Goal: Information Seeking & Learning: Compare options

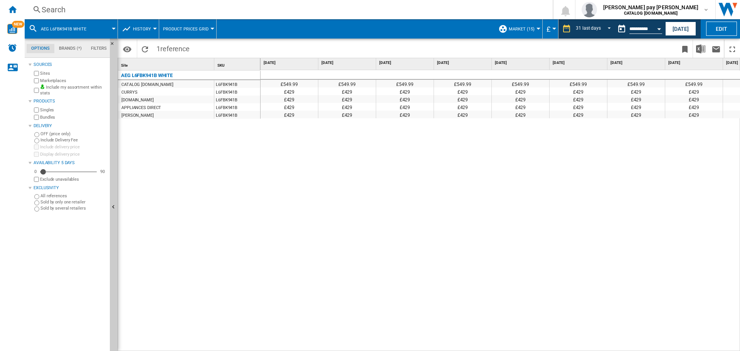
click at [130, 5] on div "Search" at bounding box center [287, 9] width 491 height 11
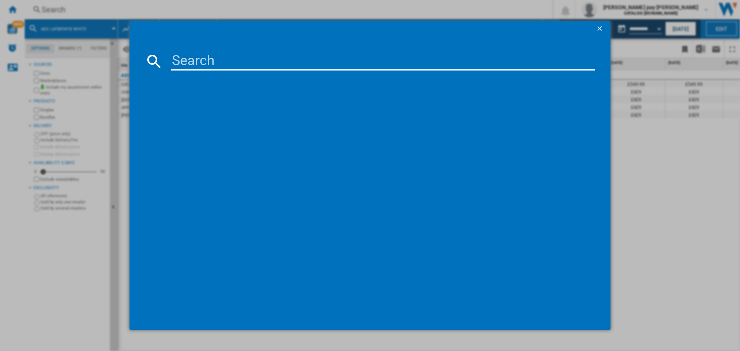
click at [213, 60] on input at bounding box center [383, 61] width 424 height 19
paste input "CIB6743ACB"
type input "CIB6743ACB"
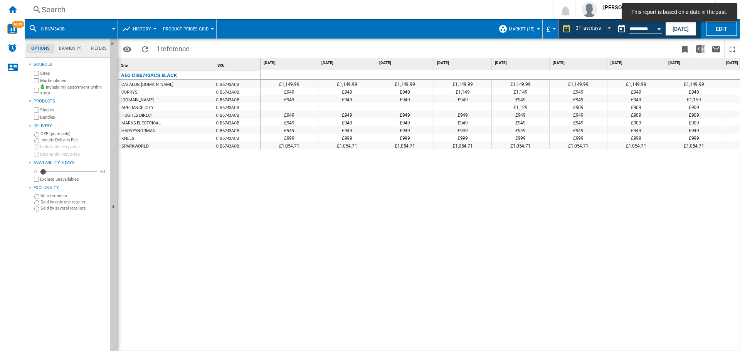
click at [427, 185] on div "£1,149.99 £1,149.99 £1,149.99 £1,149.99 £1,149.99 £1,149.99 £1,149.99 £1,149.99…" at bounding box center [501, 210] width 480 height 281
drag, startPoint x: 358, startPoint y: 228, endPoint x: 339, endPoint y: 195, distance: 38.3
click at [358, 226] on div "£1,149.99 £1,149.99 £1,149.99 £1,149.99 £1,149.99 £1,149.99 £1,149.99 £1,149.99…" at bounding box center [501, 210] width 480 height 281
click at [201, 8] on div "Search" at bounding box center [287, 9] width 491 height 11
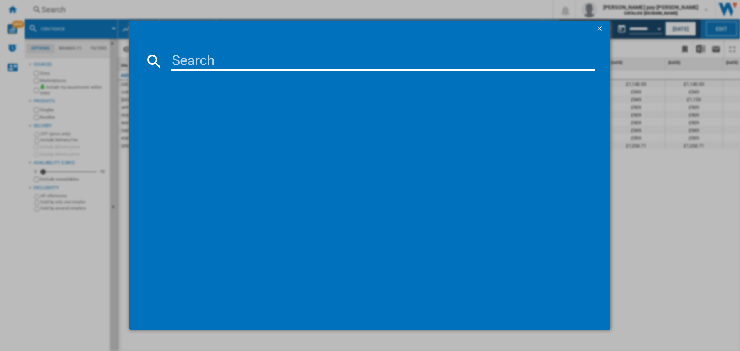
click at [230, 57] on input at bounding box center [383, 61] width 424 height 19
type input "CCS6742ACM"
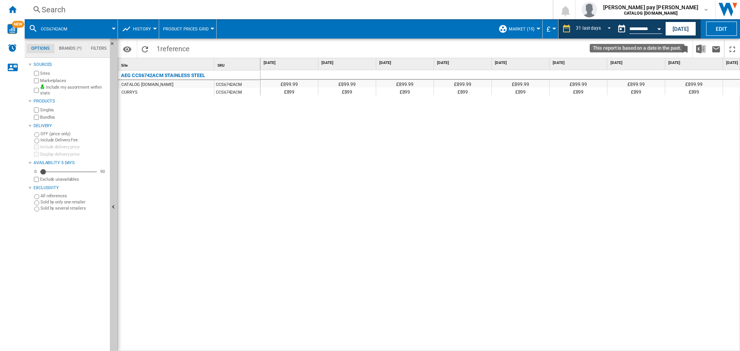
click at [654, 28] on button "Open calendar" at bounding box center [659, 28] width 14 height 14
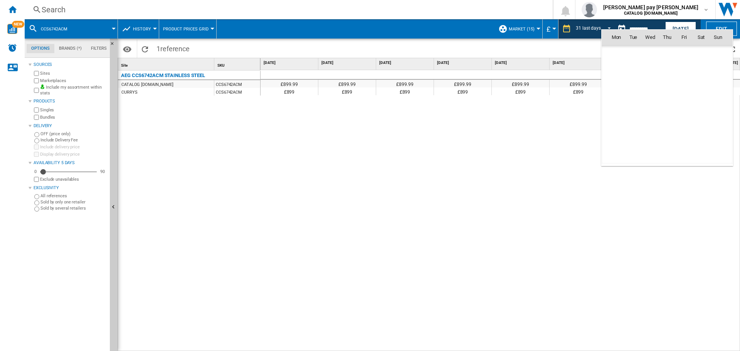
scroll to position [3677, 0]
drag, startPoint x: 592, startPoint y: 25, endPoint x: 595, endPoint y: 30, distance: 5.7
click at [592, 26] on div at bounding box center [370, 175] width 740 height 351
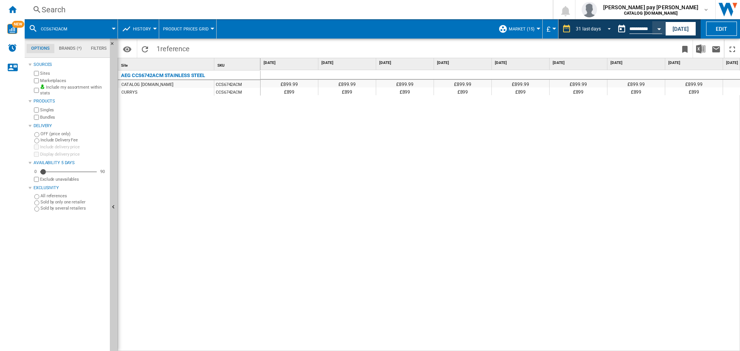
click at [597, 30] on div "31 last days" at bounding box center [588, 28] width 25 height 5
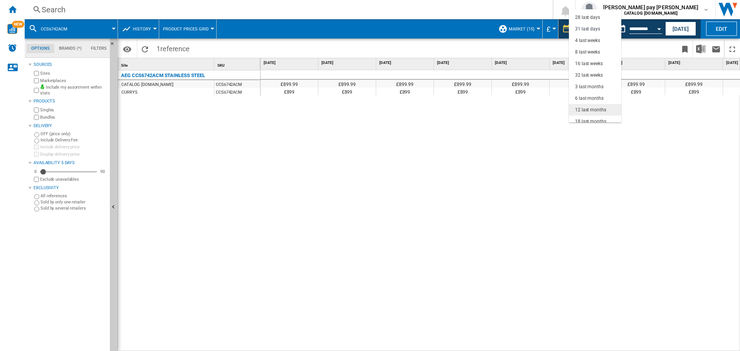
click at [592, 109] on div "12 last months" at bounding box center [590, 110] width 31 height 7
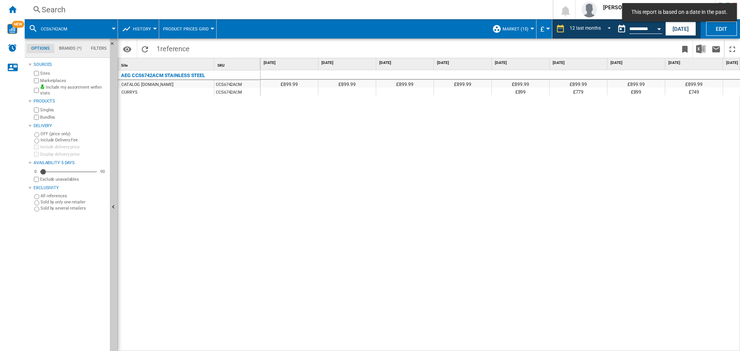
click at [515, 142] on div "£899.99 £899.99 £899.99 £899.99 £899.99 £899.99 £899.99 £899.99 £899.99 £899.99…" at bounding box center [501, 210] width 480 height 281
drag, startPoint x: 518, startPoint y: 346, endPoint x: 540, endPoint y: 343, distance: 22.2
click at [540, 343] on div "£899.99 £899.99 £899.99 £899.99 £899.99 £899.99 £899.99 £899.99 £899.99 £899.99…" at bounding box center [501, 210] width 480 height 281
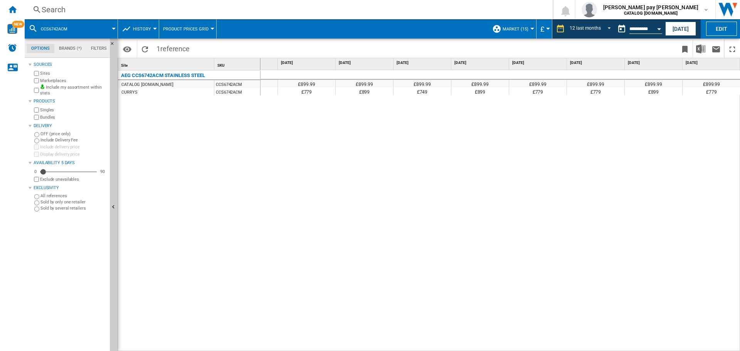
click at [192, 203] on div "AEG CCS6742ACM STAINLESS STEEL CATALOG [DOMAIN_NAME] CCS6742ACM CURRYS CCS6742A…" at bounding box center [189, 209] width 143 height 277
click at [124, 12] on div "Search" at bounding box center [287, 9] width 491 height 11
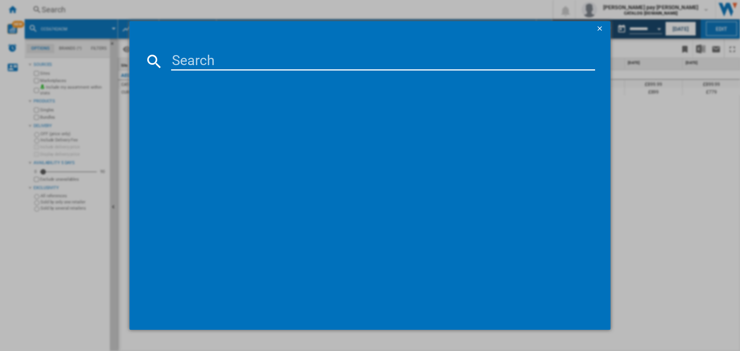
click at [226, 66] on input at bounding box center [383, 61] width 424 height 19
type input "CCB6741MCB"
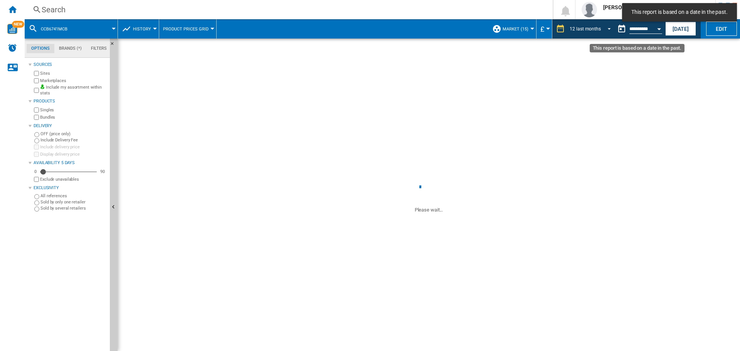
click at [607, 29] on span "REPORTS.WIZARD.STEPS.REPORT.STEPS.REPORT_OPTIONS.PERIOD: 12 last months" at bounding box center [606, 28] width 9 height 7
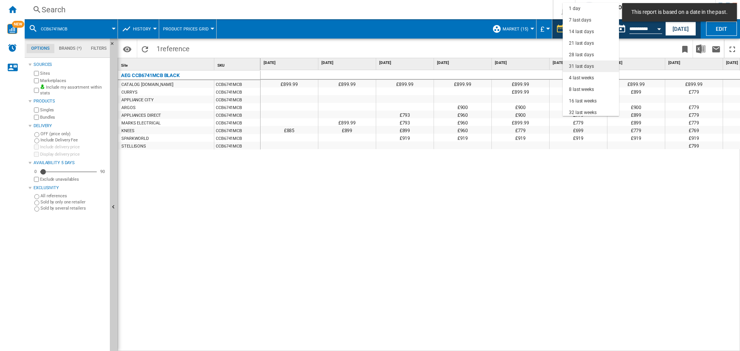
click at [595, 64] on md-option "31 last days" at bounding box center [591, 67] width 56 height 12
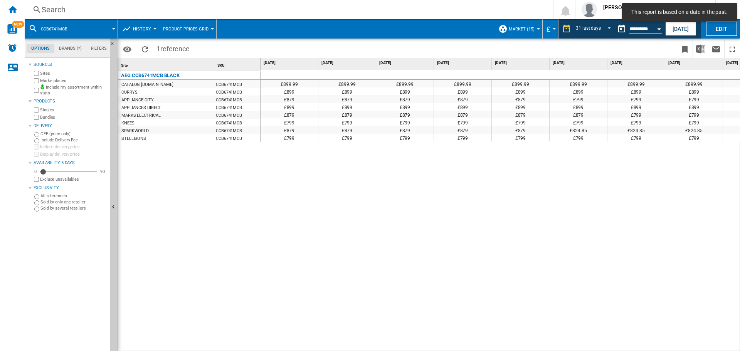
click at [495, 166] on div "£899.99 £899.99 £899.99 £899.99 £899.99 £899.99 £899.99 £899.99 £899.99 £899.99…" at bounding box center [501, 210] width 480 height 281
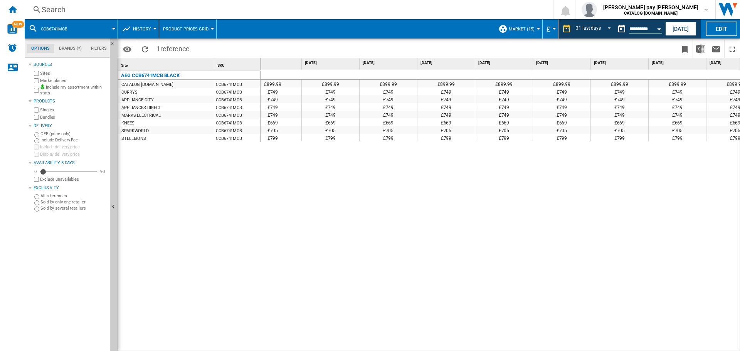
scroll to position [0, 1184]
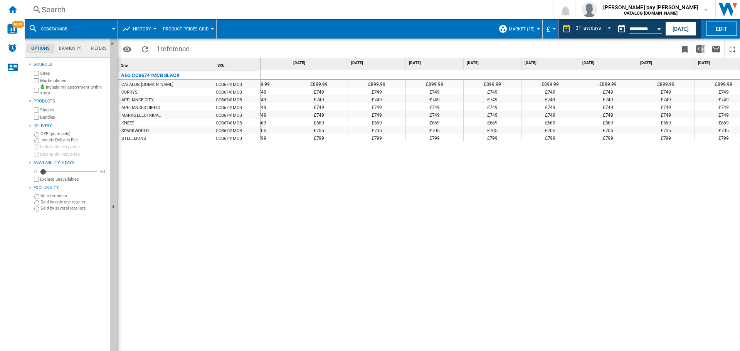
drag, startPoint x: 278, startPoint y: 195, endPoint x: 154, endPoint y: 49, distance: 191.7
click at [278, 195] on div "£899.99 £899.99 £899.99 £899.99 £899.99 £899.99 £899.99 £899.99 £899.99 £899.99…" at bounding box center [501, 210] width 480 height 281
click at [117, 8] on div "Search" at bounding box center [287, 9] width 491 height 11
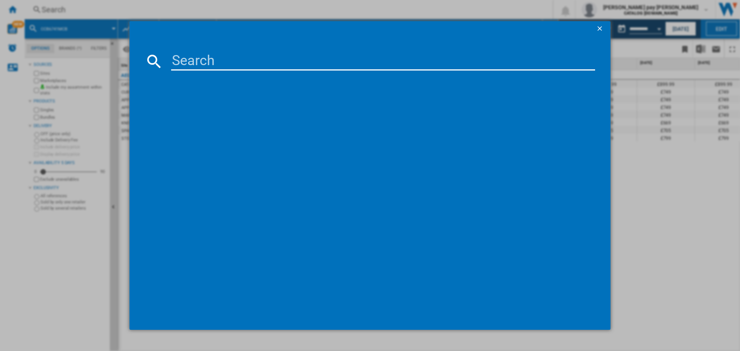
click at [182, 61] on input at bounding box center [383, 61] width 424 height 19
type input "CGX6130ACM"
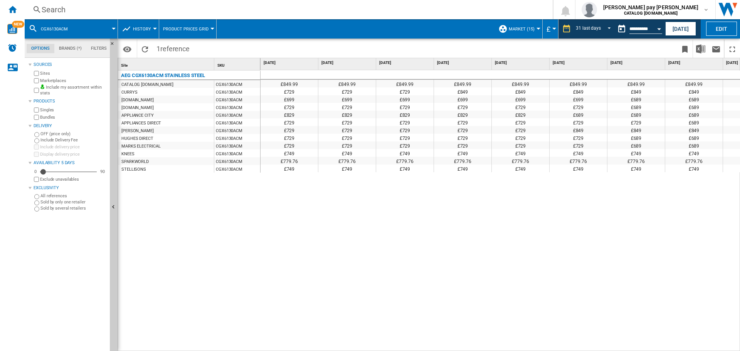
click at [270, 220] on div "£849.99 £849.99 £849.99 £849.99 £849.99 £849.99 £849.99 £849.99 £849.99 £849.99…" at bounding box center [501, 210] width 480 height 281
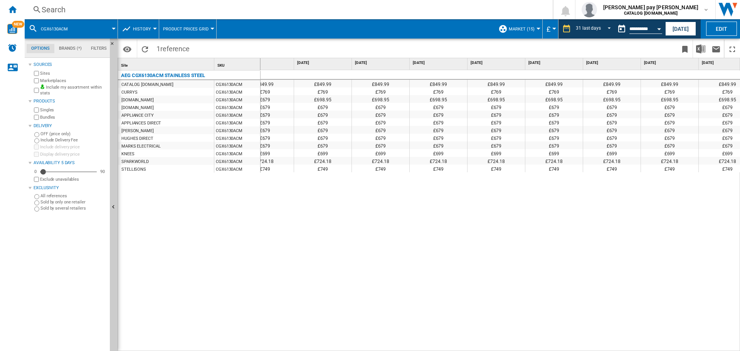
scroll to position [0, 1314]
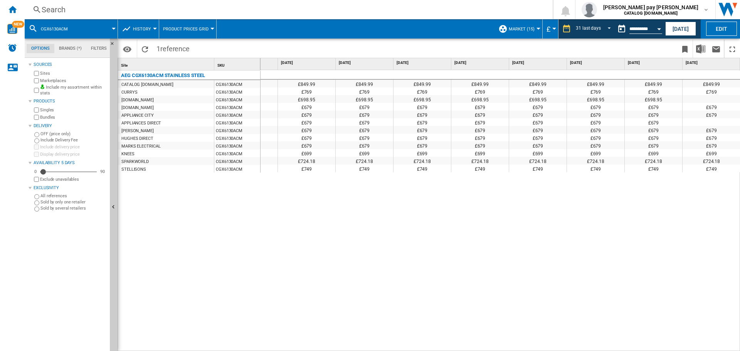
drag, startPoint x: 451, startPoint y: 216, endPoint x: 443, endPoint y: 217, distance: 8.1
click at [451, 216] on div "£849.99 £849.99 £849.99 £849.99 £849.99 £849.99 £849.99 £849.99 £849.99 £849.99…" at bounding box center [501, 210] width 480 height 281
click at [458, 238] on div "£849.99 £849.99 £849.99 £849.99 £849.99 £849.99 £849.99 £849.99 £849.99 £849.99…" at bounding box center [501, 210] width 480 height 281
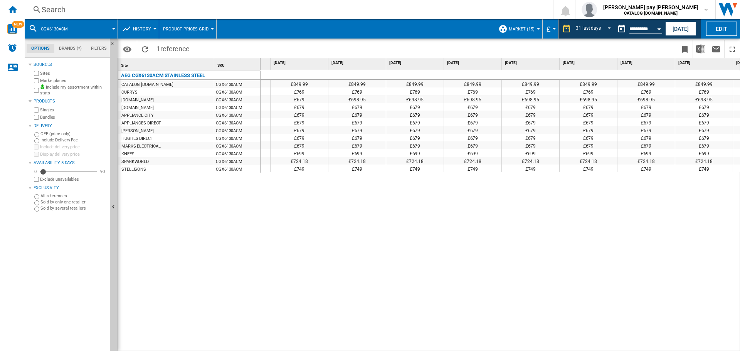
click at [148, 10] on div "Search" at bounding box center [287, 9] width 491 height 11
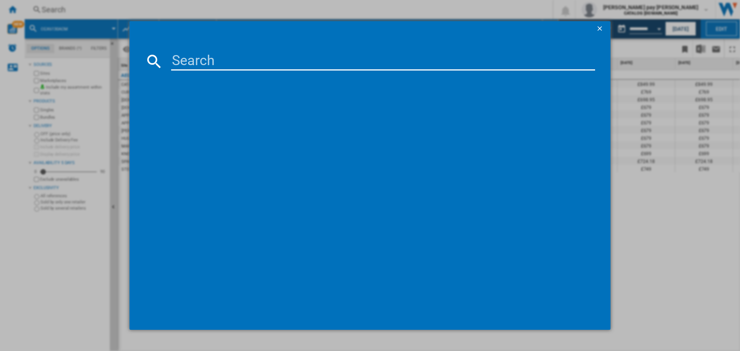
click at [209, 60] on input at bounding box center [383, 61] width 424 height 19
type input "CIB6743ACM"
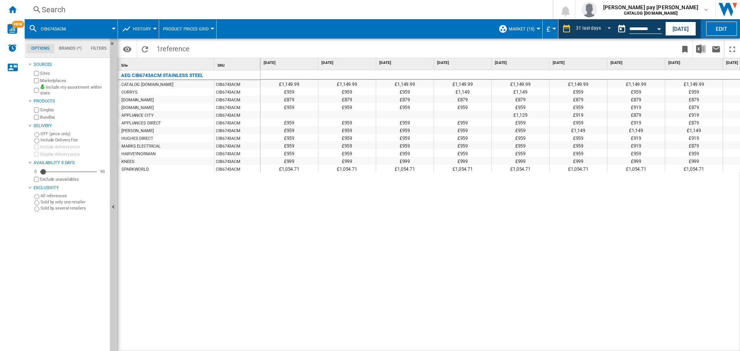
click at [358, 220] on div "£1,149.99 £1,149.99 £1,149.99 £1,149.99 £1,149.99 £1,149.99 £1,149.99 £1,149.99…" at bounding box center [501, 210] width 480 height 281
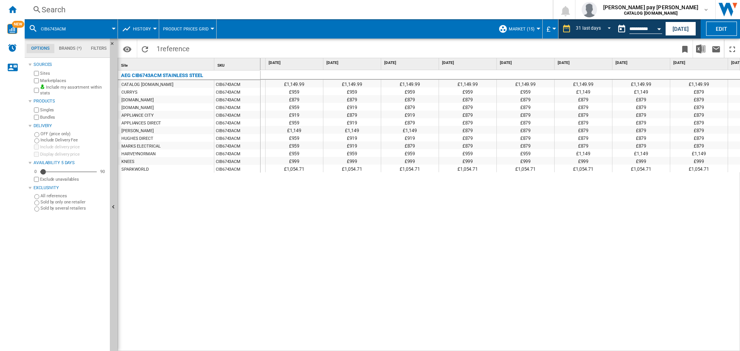
scroll to position [0, 361]
drag, startPoint x: 295, startPoint y: 234, endPoint x: 175, endPoint y: 65, distance: 207.7
click at [295, 231] on div "£1,149.99 £1,149.99 £1,149.99 £1,149.99 £1,149.99 £1,149.99 £1,149.99 £1,149.99…" at bounding box center [501, 210] width 480 height 281
click at [115, 3] on div "Search Search 0 [PERSON_NAME] pay [PERSON_NAME] CATALOG [DOMAIN_NAME] CATALOG […" at bounding box center [382, 9] width 715 height 19
click at [162, 3] on div "Search Search 0 [PERSON_NAME] pay [PERSON_NAME] CATALOG [DOMAIN_NAME] CATALOG […" at bounding box center [382, 9] width 715 height 19
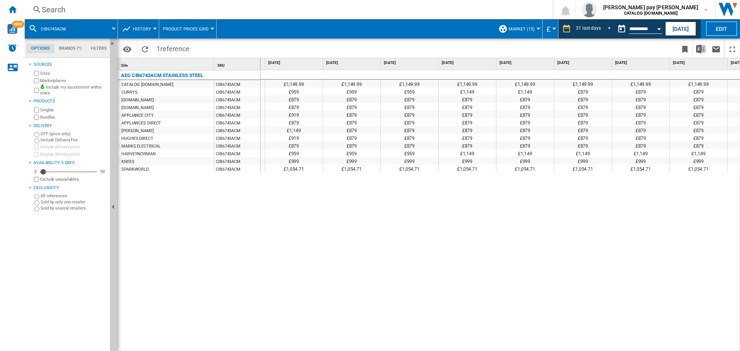
click at [163, 7] on div "Search" at bounding box center [287, 9] width 491 height 11
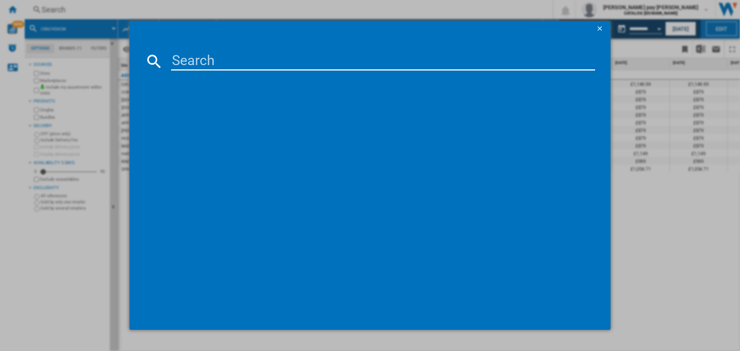
click at [214, 67] on input at bounding box center [383, 61] width 424 height 19
type input "CCX1530ACB"
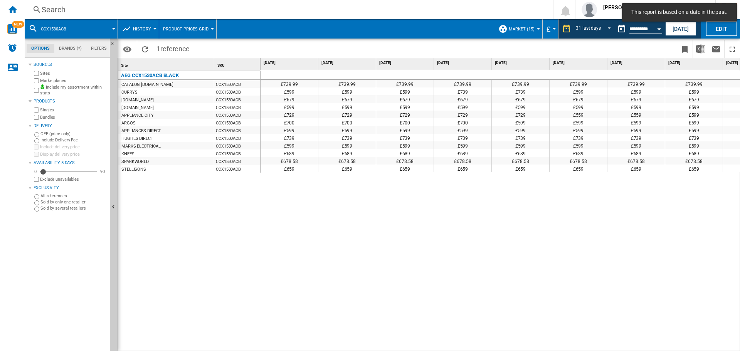
click at [293, 211] on div "£739.99 £739.99 £739.99 £739.99 £739.99 £739.99 £739.99 £739.99 £739.99 £739.99…" at bounding box center [501, 210] width 480 height 281
drag, startPoint x: 339, startPoint y: 347, endPoint x: 350, endPoint y: 345, distance: 11.3
click at [350, 345] on div "£739.99 £739.99 £739.99 £739.99 £739.99 £739.99 £739.99 £739.99 £739.99 £739.99…" at bounding box center [501, 210] width 480 height 281
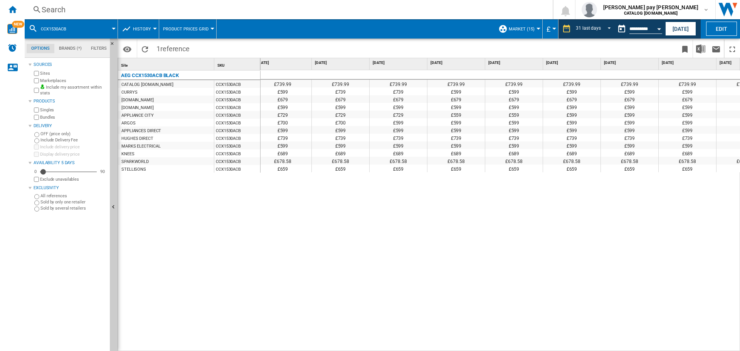
scroll to position [0, 128]
drag, startPoint x: 260, startPoint y: 247, endPoint x: 256, endPoint y: 224, distance: 22.8
click at [260, 246] on div "AEG CCX1530ACB BLACK CATALOG [DOMAIN_NAME] CCX1530ACB CURRYS CCX1530ACB [DOMAIN…" at bounding box center [189, 209] width 143 height 277
click at [89, 8] on div "Search" at bounding box center [287, 9] width 491 height 11
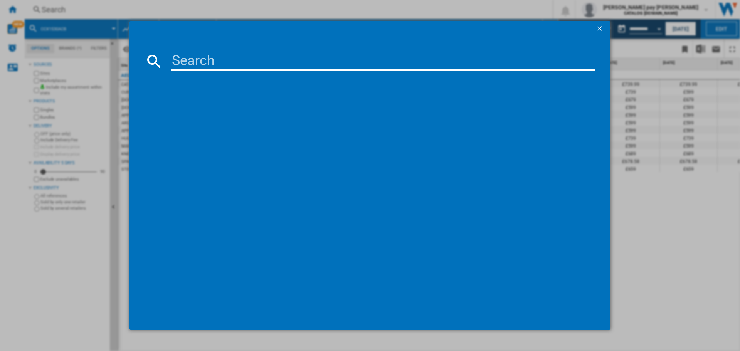
click at [177, 67] on input at bounding box center [383, 61] width 424 height 19
type input "CCX1530ACW"
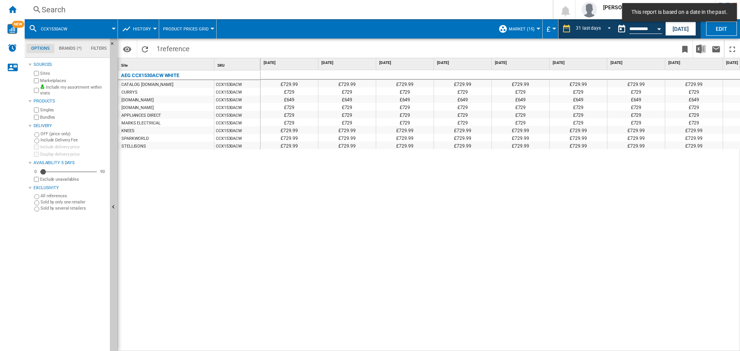
click at [367, 215] on div "£729.99 £729.99 £729.99 £729.99 £729.99 £729.99 £729.99 £729.99 £729.99 £729.99…" at bounding box center [501, 210] width 480 height 281
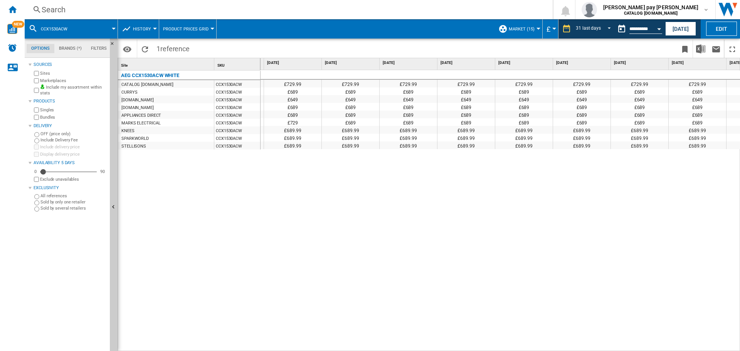
scroll to position [0, 1101]
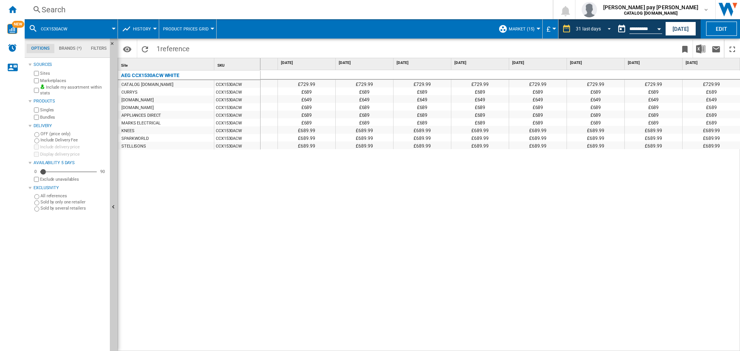
click at [610, 31] on md-select-value "31 last days" at bounding box center [594, 29] width 39 height 12
click at [590, 110] on div "12 last months" at bounding box center [590, 110] width 31 height 7
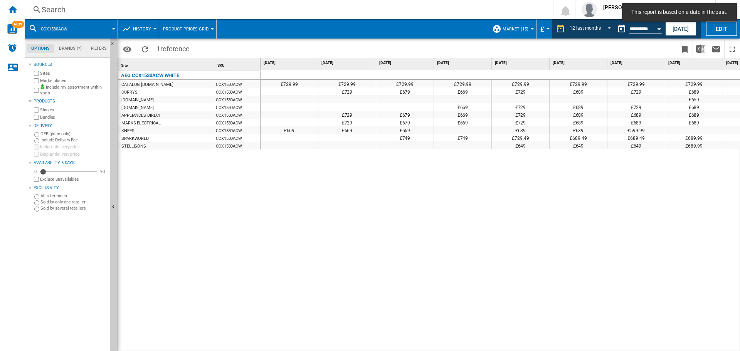
click at [523, 164] on div "£729.99 £729.99 £729.99 £729.99 £729.99 £729.99 £729.99 £729.99 £729.99 £729.99…" at bounding box center [501, 210] width 480 height 281
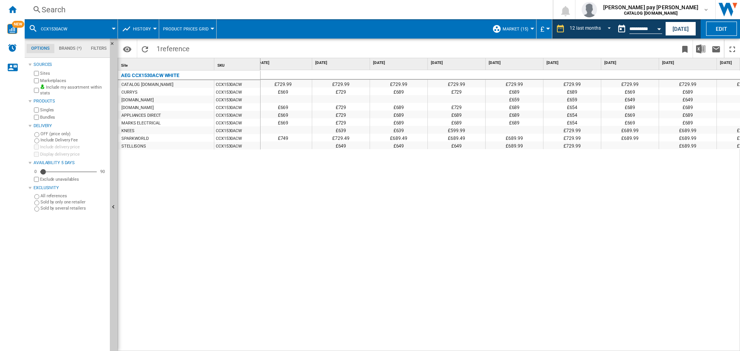
click at [148, 2] on div "Search Search 0 [PERSON_NAME] pay [PERSON_NAME] CATALOG [DOMAIN_NAME] CATALOG […" at bounding box center [382, 9] width 715 height 19
click at [150, 10] on div "Search" at bounding box center [287, 9] width 491 height 11
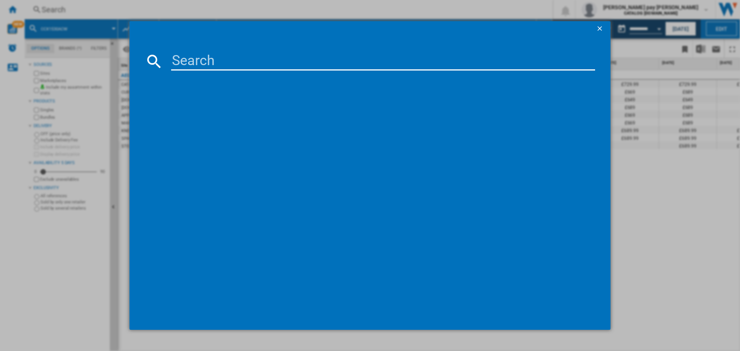
drag, startPoint x: 188, startPoint y: 55, endPoint x: 188, endPoint y: 59, distance: 4.2
click at [188, 59] on input at bounding box center [383, 61] width 424 height 19
type input "CIX6540ACW"
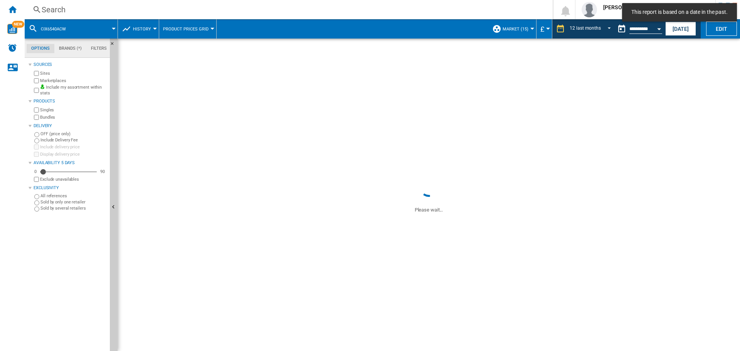
click at [301, 153] on span at bounding box center [429, 107] width 622 height 137
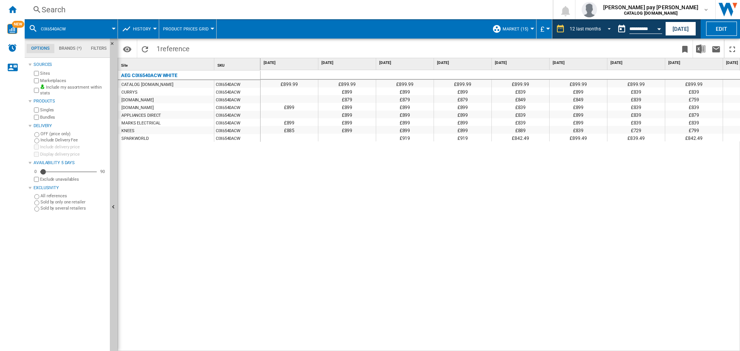
click at [608, 26] on span "REPORTS.WIZARD.STEPS.REPORT.STEPS.REPORT_OPTIONS.PERIOD: 12 last months" at bounding box center [606, 28] width 9 height 7
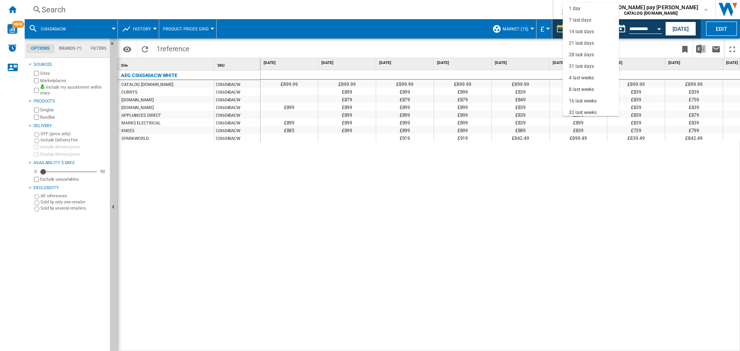
scroll to position [49, 0]
click at [594, 19] on md-option "31 last days" at bounding box center [591, 18] width 56 height 12
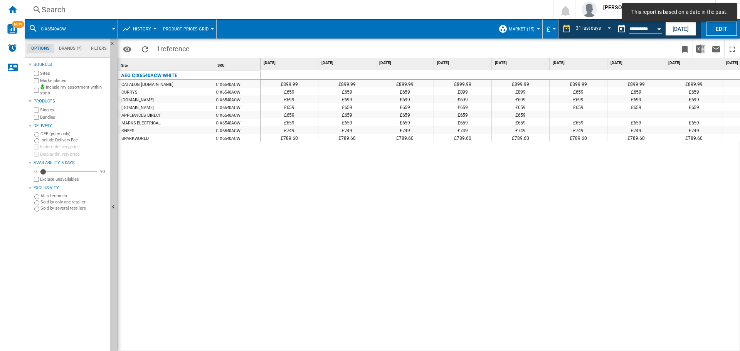
click at [503, 169] on div "£899.99 £899.99 £899.99 £899.99 £899.99 £899.99 £899.99 £899.99 £899.99 £899.99…" at bounding box center [501, 210] width 480 height 281
drag, startPoint x: 363, startPoint y: 347, endPoint x: 377, endPoint y: 347, distance: 14.3
click at [377, 347] on div "£899.99 £899.99 £899.99 £899.99 £899.99 £899.99 £899.99 £899.99 £899.99 £899.99…" at bounding box center [501, 210] width 480 height 281
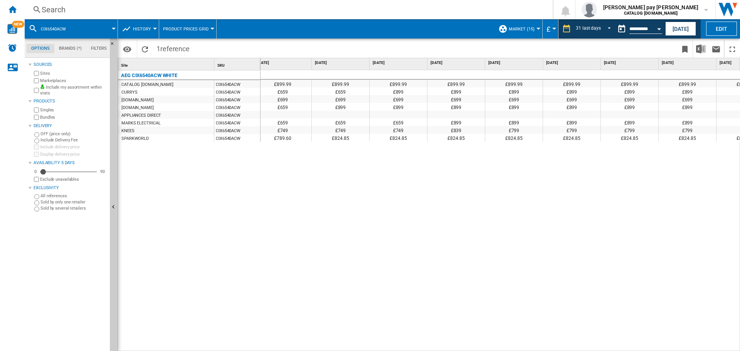
scroll to position [0, 1029]
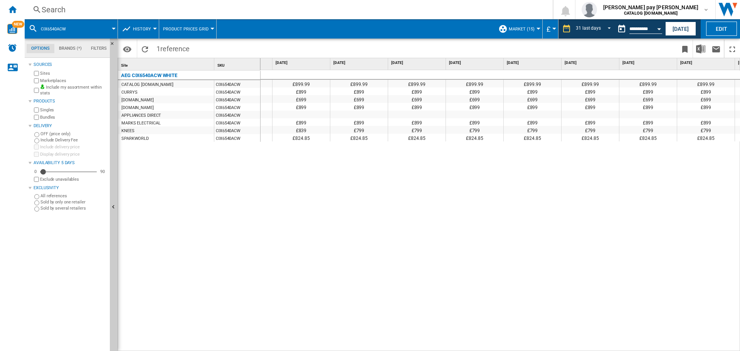
click at [566, 230] on div "£899.99 £899.99 £899.99 £899.99 £899.99 £899.99 £899.99 £899.99 £899.99 £899.99…" at bounding box center [501, 210] width 480 height 281
click at [144, 8] on div "Search" at bounding box center [287, 9] width 491 height 11
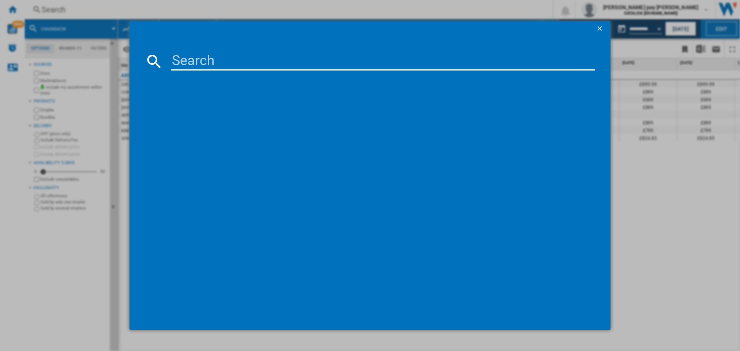
click at [181, 60] on input at bounding box center [383, 61] width 424 height 19
type input "CCX6740ACB"
click at [214, 113] on div "AEG CCX6740ACB BLACK" at bounding box center [375, 111] width 416 height 8
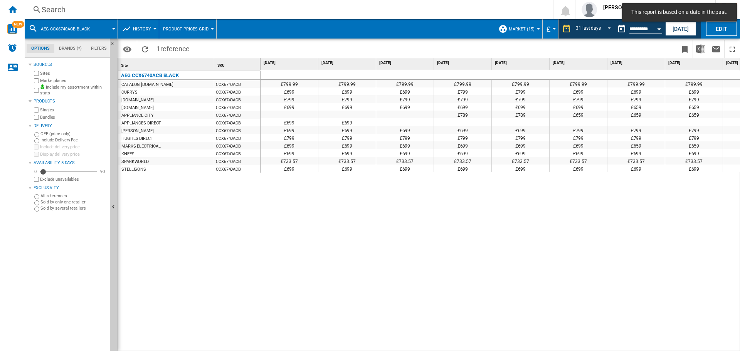
click at [292, 248] on div "£799.99 £799.99 £799.99 £799.99 £799.99 £799.99 £799.99 £799.99 £799.99 £799.99…" at bounding box center [501, 210] width 480 height 281
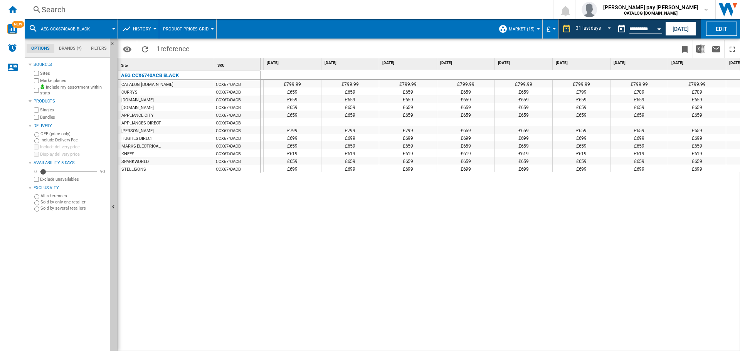
scroll to position [0, 1122]
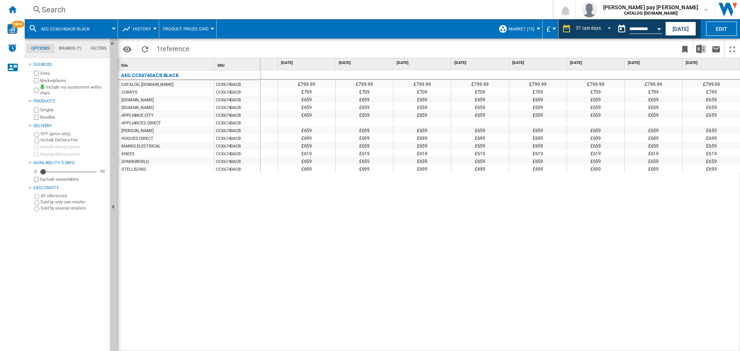
click at [310, 118] on div at bounding box center [306, 122] width 57 height 8
click at [505, 210] on div "£799.99 £799.99 £799.99 £799.99 £799.99 £799.99 £799.99 £799.99 £799.99 £799.99…" at bounding box center [501, 210] width 480 height 281
click at [277, 281] on div "£799.99 £799.99 £799.99 £799.99 £799.99 £799.99 £799.99 £799.99 £799.99 £799.99…" at bounding box center [501, 210] width 480 height 281
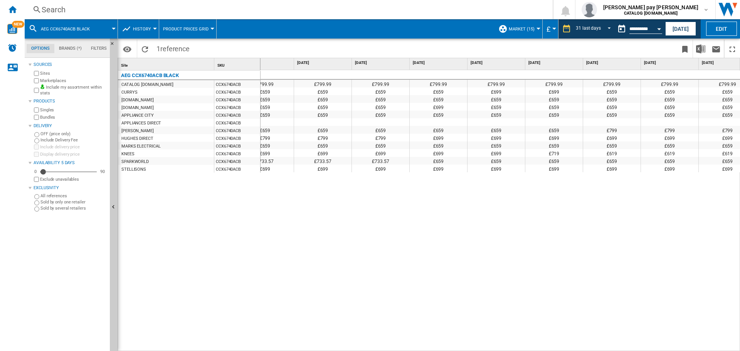
drag, startPoint x: 637, startPoint y: 251, endPoint x: 633, endPoint y: 244, distance: 8.5
click at [637, 251] on div "£799.99 £799.99 £799.99 £799.99 £799.99 £799.99 £799.99 £799.99 £799.99 £799.99…" at bounding box center [501, 210] width 480 height 281
click at [88, 10] on div "Search" at bounding box center [287, 9] width 491 height 11
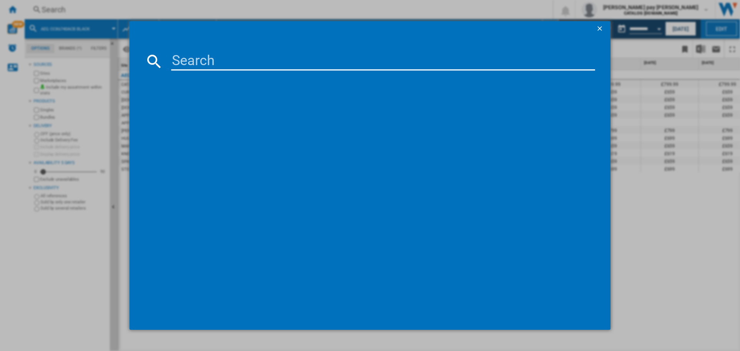
click at [219, 67] on input at bounding box center [383, 61] width 424 height 19
type input "CCX6501ACW"
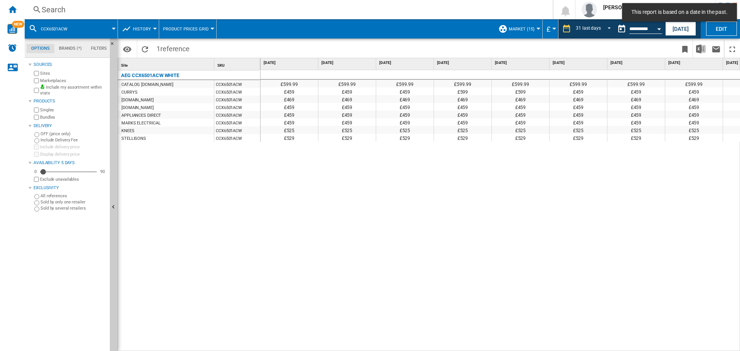
click at [247, 275] on div "AEG CCX6501ACW WHITE CATALOG [DOMAIN_NAME] CCX6501ACW CURRYS CCX6501ACW [DOMAIN…" at bounding box center [189, 209] width 143 height 277
click at [305, 147] on div "£599.99 £599.99 £599.99 £599.99 £599.99 £599.99 £599.99 £599.99 £599.99 £599.99…" at bounding box center [501, 210] width 480 height 281
click at [273, 242] on div "£599.99 £599.99 £599.99 £599.99 £599.99 £599.99 £599.99 £599.99 £599.99 £599.99…" at bounding box center [501, 210] width 480 height 281
click at [251, 268] on div "AEG CCX6501ACW WHITE CATALOG [DOMAIN_NAME] CCX6501ACW CURRYS CCX6501ACW [DOMAIN…" at bounding box center [189, 209] width 143 height 277
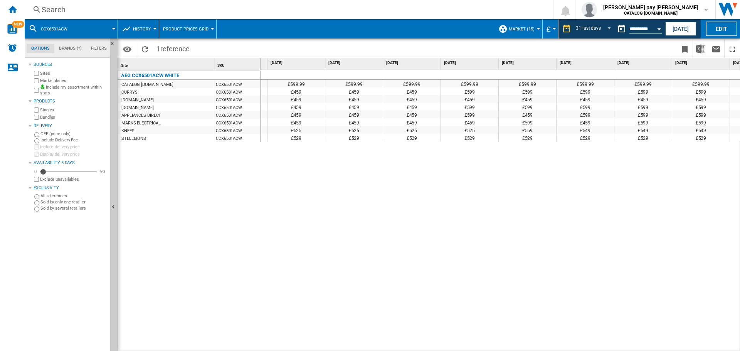
scroll to position [0, 838]
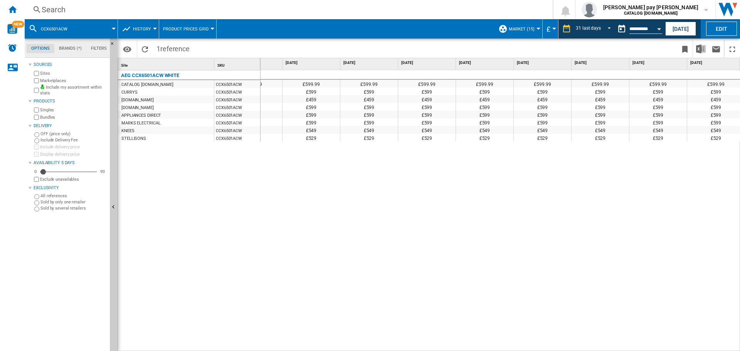
drag, startPoint x: 422, startPoint y: 242, endPoint x: 402, endPoint y: 235, distance: 22.1
click at [423, 242] on div "£599.99 £599.99 £599.99 £599.99 £599.99 £599.99 £599.99 £599.99 £599.99 £599.99…" at bounding box center [501, 210] width 480 height 281
click at [139, 7] on div "Search" at bounding box center [287, 9] width 491 height 11
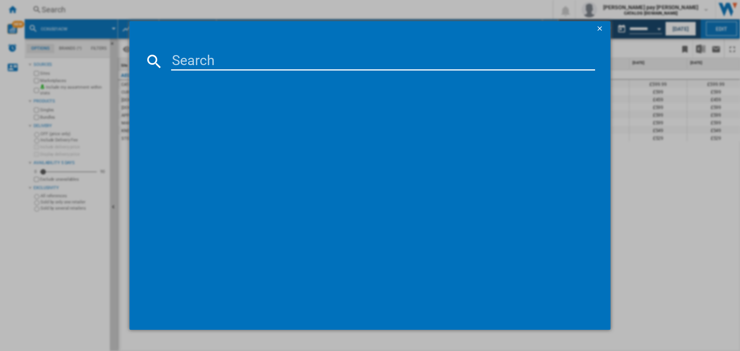
click at [205, 59] on input at bounding box center [383, 61] width 424 height 19
type input "CIS6743ECM"
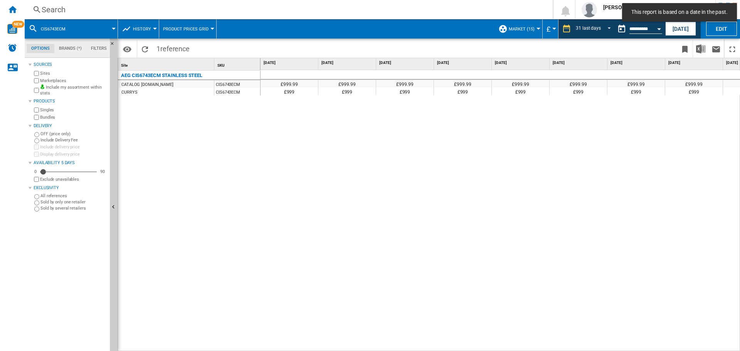
click at [449, 197] on div "£999.99 £999.99 £999.99 £999.99 £999.99 £999.99 £999.99 £999.99 £999.99 £999.99…" at bounding box center [501, 210] width 480 height 281
click at [596, 26] on span "31 last days" at bounding box center [588, 29] width 25 height 7
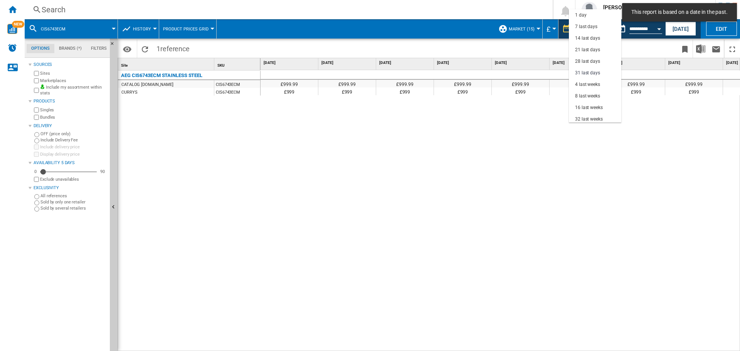
scroll to position [44, 0]
click at [597, 108] on div "12 last months" at bounding box center [590, 110] width 31 height 7
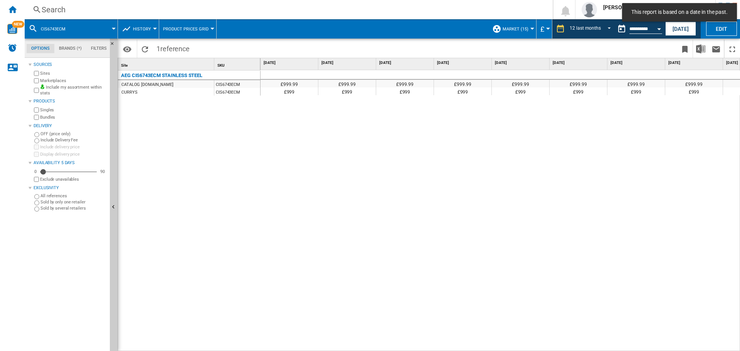
click at [439, 193] on div "£999.99 £999.99 £999.99 £999.99 £999.99 £999.99 £999.99 £999.99 £999.99 £999.99…" at bounding box center [501, 210] width 480 height 281
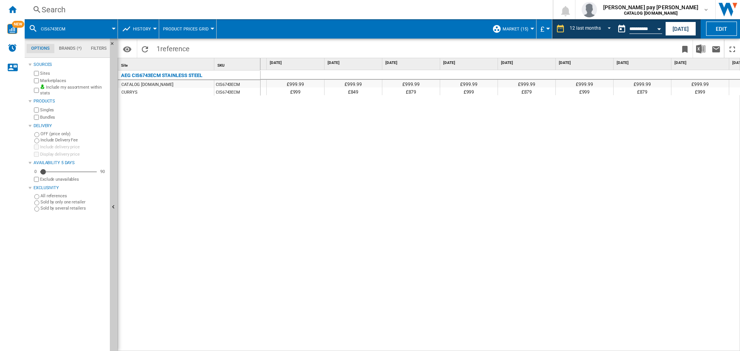
scroll to position [0, 57]
click at [261, 119] on div "£999.99 £999.99 £999.99 £999.99 £999.99 £999.99 £999.99 £999.99 £999.99 £999.99…" at bounding box center [501, 210] width 480 height 281
click at [129, 8] on div "Search" at bounding box center [287, 9] width 491 height 11
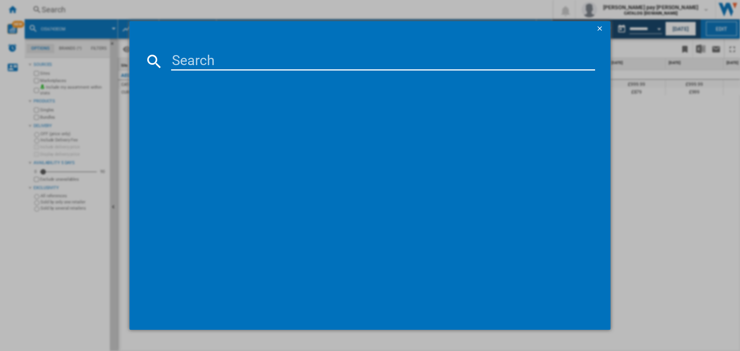
click at [197, 62] on input at bounding box center [383, 61] width 424 height 19
type input "CIX6500ABB"
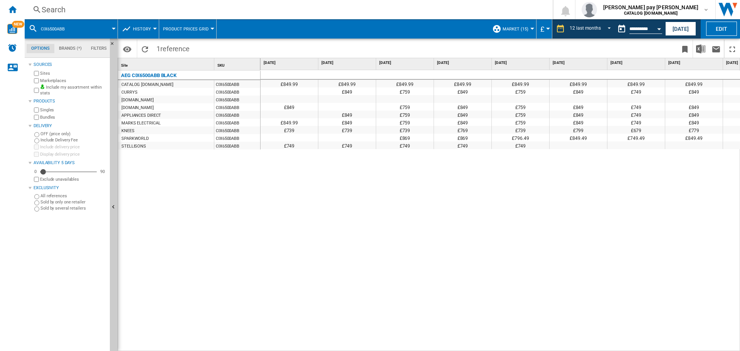
click at [395, 195] on div "£849.99 £849.99 £849.99 £849.99 £849.99 £849.99 £849.99 £849.99 £849.99 £849.99…" at bounding box center [501, 210] width 480 height 281
click at [445, 286] on div "£849.99 £849.99 £849.99 £849.99 £849.99 £849.99 £849.99 £849.99 £849.99 £849.99…" at bounding box center [501, 210] width 480 height 281
click at [436, 286] on div "£849.99 £849.99 £849.99 £849.99 £849.99 £849.99 £849.99 £849.99 £849.99 £849.99…" at bounding box center [501, 210] width 480 height 281
drag, startPoint x: 414, startPoint y: 347, endPoint x: 442, endPoint y: 344, distance: 28.3
click at [442, 344] on div "£849.99 £849.99 £849.99 £849.99 £849.99 £849.99 £849.99 £849.99 £849.99 £849.99…" at bounding box center [501, 210] width 480 height 281
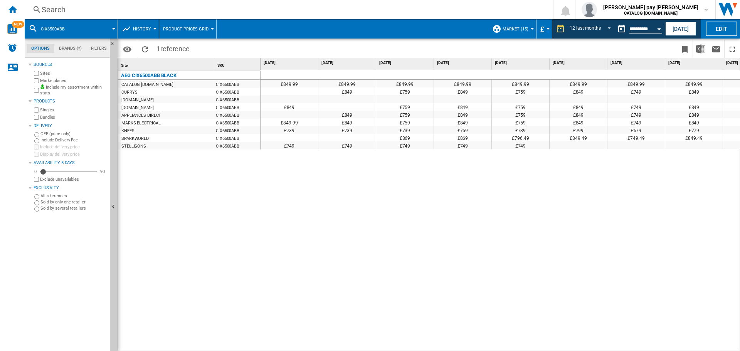
click at [513, 329] on div "£849.99 £849.99 £849.99 £849.99 £849.99 £849.99 £849.99 £849.99 £849.99 £849.99…" at bounding box center [501, 210] width 480 height 281
drag, startPoint x: 514, startPoint y: 346, endPoint x: 518, endPoint y: 348, distance: 4.7
click at [515, 346] on div "£849.99 £849.99 £849.99 £849.99 £849.99 £849.99 £849.99 £849.99 £849.99 £849.99…" at bounding box center [501, 210] width 480 height 281
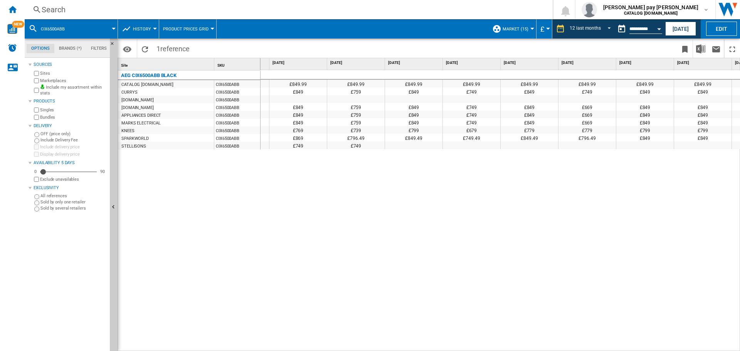
scroll to position [0, 272]
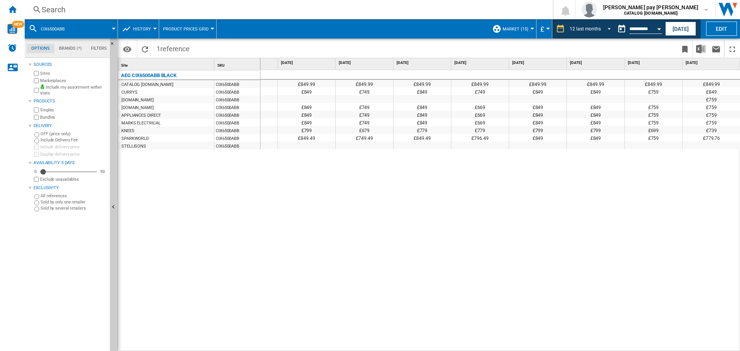
click at [605, 33] on md-select-value "12 last months" at bounding box center [591, 29] width 45 height 12
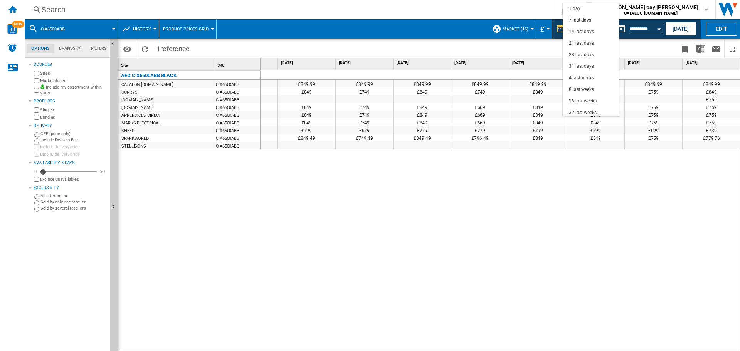
scroll to position [49, 0]
click at [595, 20] on md-option "31 last days" at bounding box center [591, 18] width 56 height 12
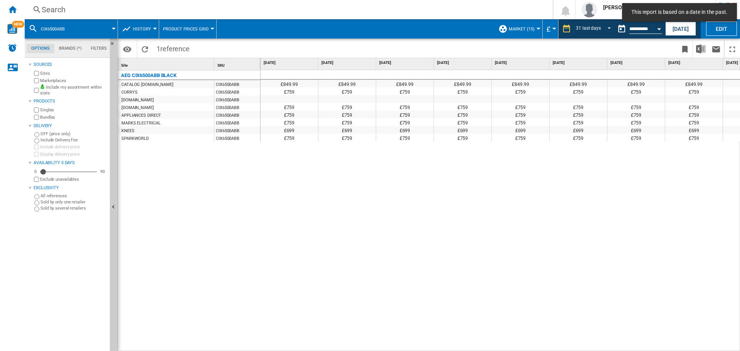
click at [579, 182] on div "£849.99 £849.99 £849.99 £849.99 £849.99 £849.99 £849.99 £849.99 £849.99 £849.99…" at bounding box center [501, 210] width 480 height 281
click at [291, 251] on div "£849.99 £849.99 £849.99 £849.99 £849.99 £849.99 £849.99 £849.99 £849.99 £849.99…" at bounding box center [501, 210] width 480 height 281
click at [402, 212] on div "£849.99 £849.99 £849.99 £849.99 £849.99 £849.99 £849.99 £849.99 £849.99 £849.99…" at bounding box center [501, 210] width 480 height 281
click at [597, 31] on span "31 last days" at bounding box center [588, 29] width 25 height 7
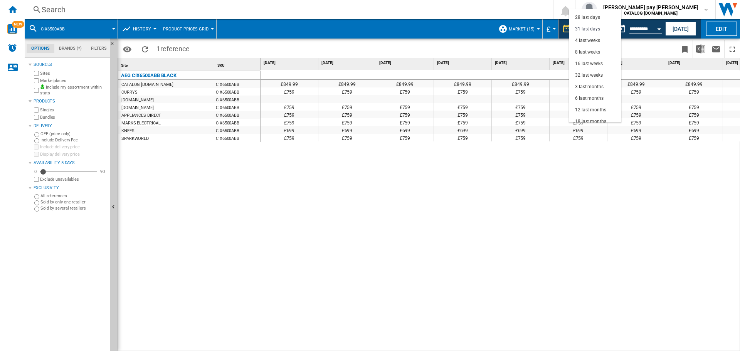
click at [664, 34] on md-backdrop at bounding box center [370, 175] width 740 height 351
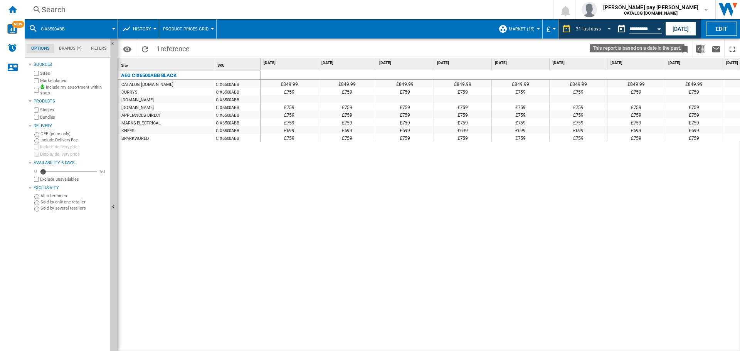
click at [661, 29] on button "Open calendar" at bounding box center [659, 28] width 14 height 14
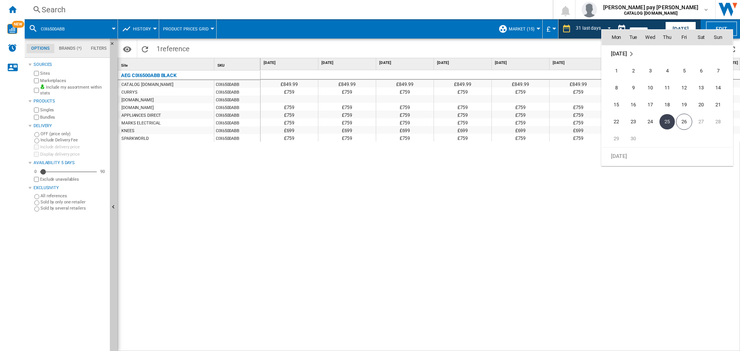
click at [630, 53] on md-icon "September 2025" at bounding box center [631, 53] width 9 height 9
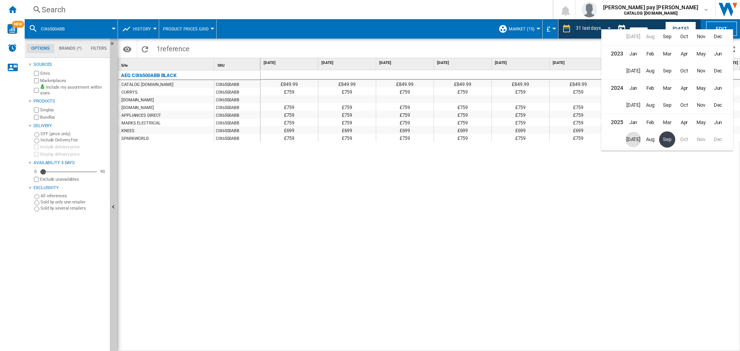
click at [632, 140] on span "[DATE]" at bounding box center [633, 139] width 15 height 15
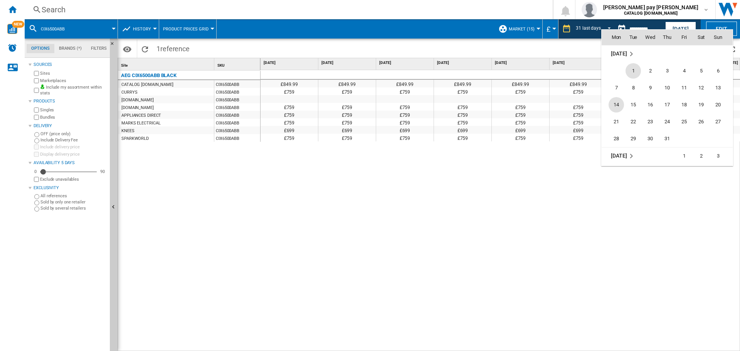
click at [612, 104] on span "14" at bounding box center [616, 104] width 15 height 15
type input "**********"
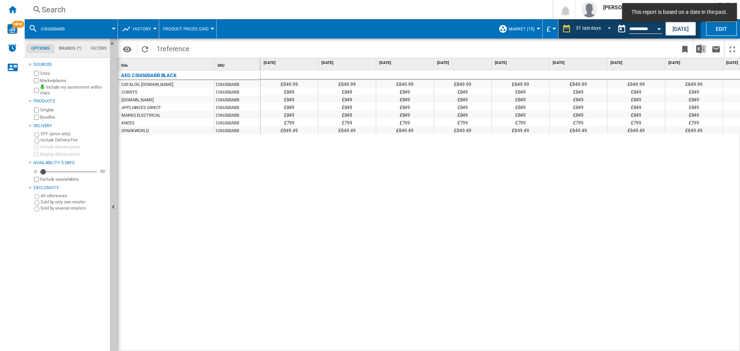
click at [427, 229] on div "£849.99 £849.99 £849.99 £849.99 £849.99 £849.99 £849.99 £849.99 £849.99 £849.99…" at bounding box center [501, 210] width 480 height 281
click at [146, 2] on div "Search Search 0 [PERSON_NAME] pay [PERSON_NAME] CATALOG [DOMAIN_NAME] CATALOG […" at bounding box center [382, 9] width 715 height 19
click at [207, 7] on div "Search" at bounding box center [287, 9] width 491 height 11
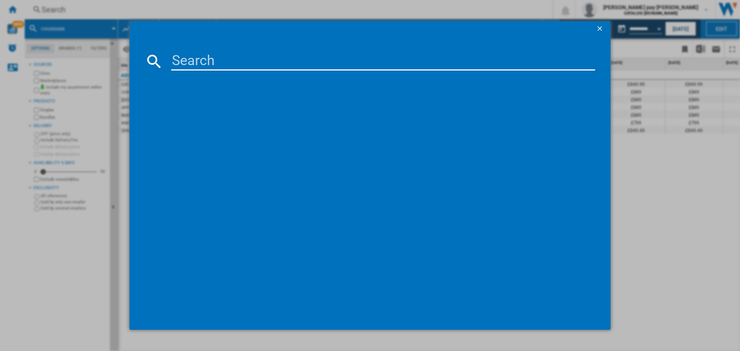
click at [252, 68] on input at bounding box center [383, 61] width 424 height 19
type input "CGB6131ACM"
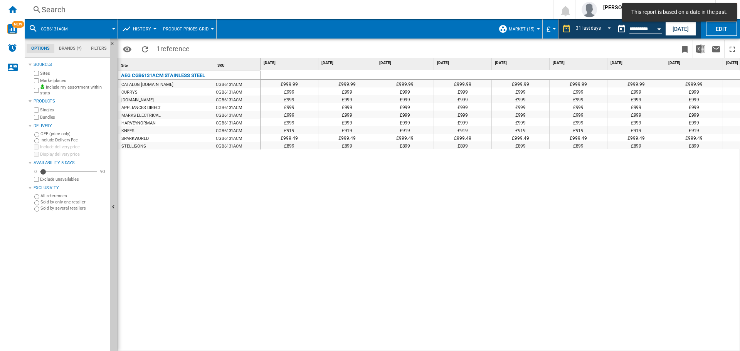
click at [367, 278] on div "£999.99 £999.99 £999.99 £999.99 £999.99 £999.99 £999.99 £999.99 £999.99 £999.99…" at bounding box center [501, 210] width 480 height 281
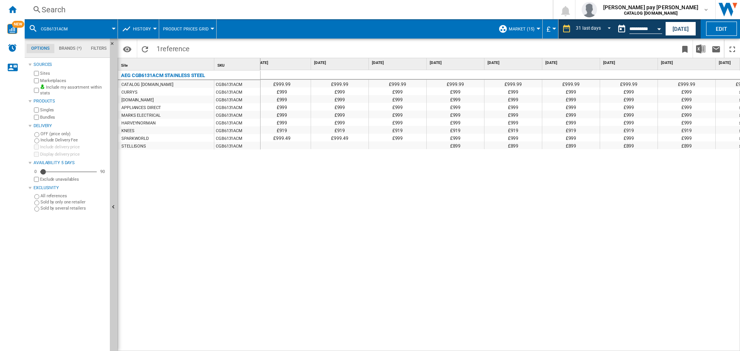
scroll to position [0, 642]
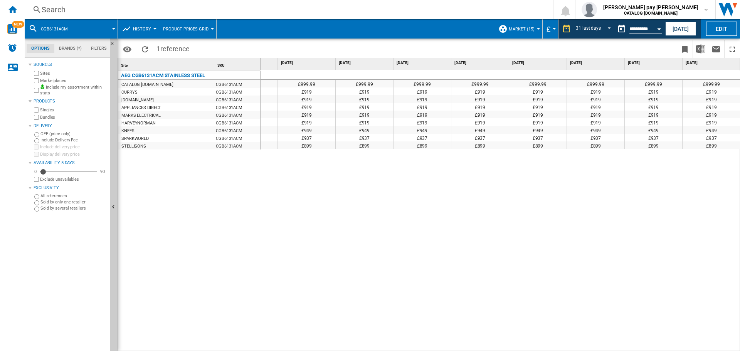
drag, startPoint x: 345, startPoint y: 276, endPoint x: 105, endPoint y: 59, distance: 323.6
click at [346, 276] on div "£999.99 £999.99 £999.99 £999.99 £999.99 £999.99 £999.99 £999.99 £999.99 £999.99…" at bounding box center [501, 210] width 480 height 281
click at [58, 16] on div "Search Search 0 [PERSON_NAME] pay [PERSON_NAME] CATALOG [DOMAIN_NAME] CATALOG […" at bounding box center [382, 9] width 715 height 19
click at [57, 13] on div "Search" at bounding box center [287, 9] width 491 height 11
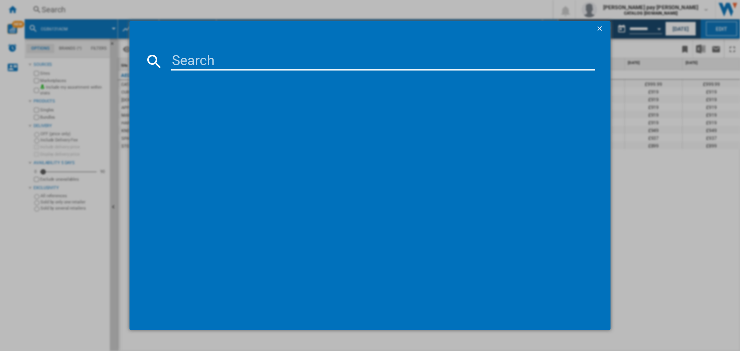
click at [193, 64] on input at bounding box center [383, 61] width 424 height 19
type input "CCX6540ACW"
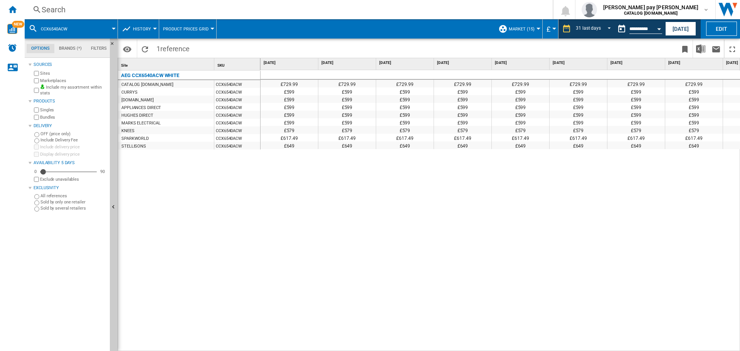
click at [383, 264] on div "£729.99 £729.99 £729.99 £729.99 £729.99 £729.99 £729.99 £729.99 £729.99 £729.99…" at bounding box center [501, 210] width 480 height 281
click at [101, 4] on div "Search" at bounding box center [287, 9] width 491 height 11
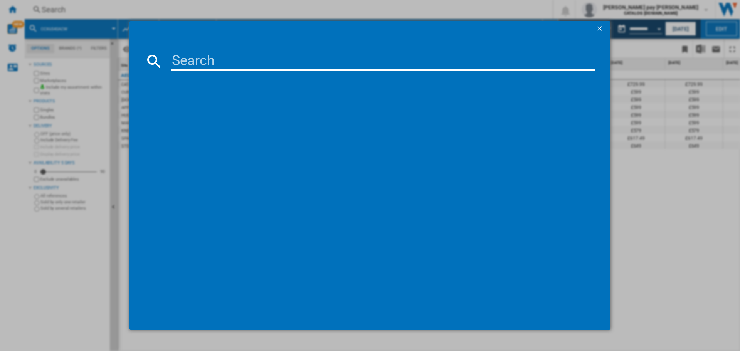
click at [185, 59] on input at bounding box center [383, 61] width 424 height 19
type input "CCX6501ACB"
click at [241, 108] on div "AEG CCX6501ACB BLACK" at bounding box center [375, 111] width 416 height 8
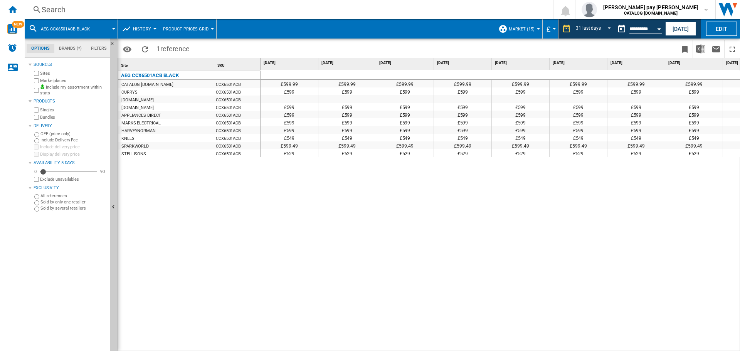
click at [412, 248] on div "£599.99 £599.99 £599.99 £599.99 £599.99 £599.99 £599.99 £599.99 £599.99 £599.99…" at bounding box center [501, 210] width 480 height 281
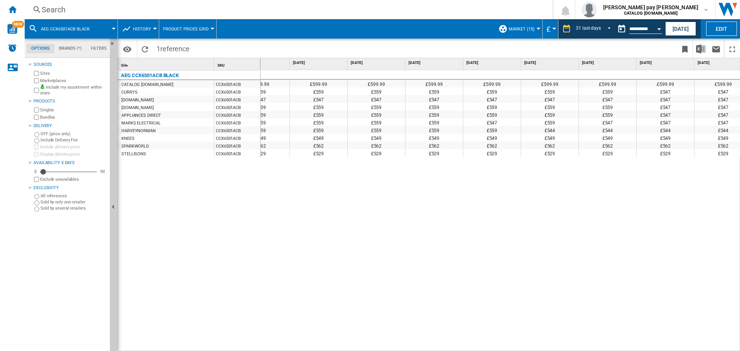
scroll to position [0, 1370]
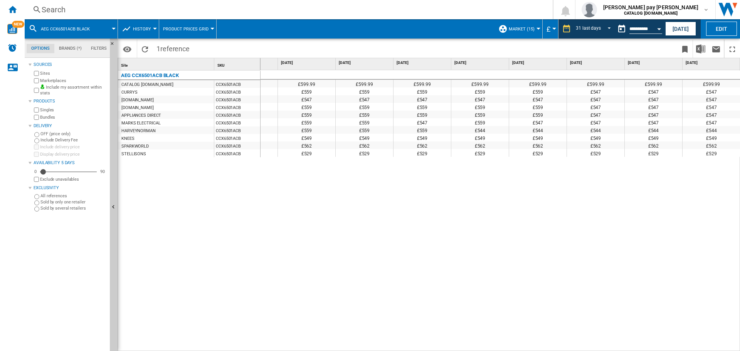
click at [136, 8] on div "Search" at bounding box center [287, 9] width 491 height 11
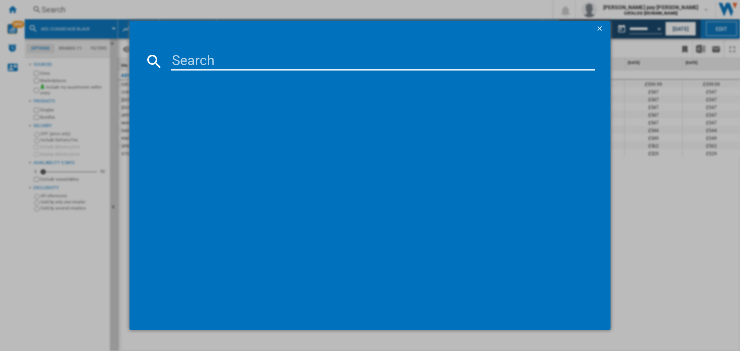
click at [182, 59] on input at bounding box center [383, 61] width 424 height 19
type input "CKX6540ACB"
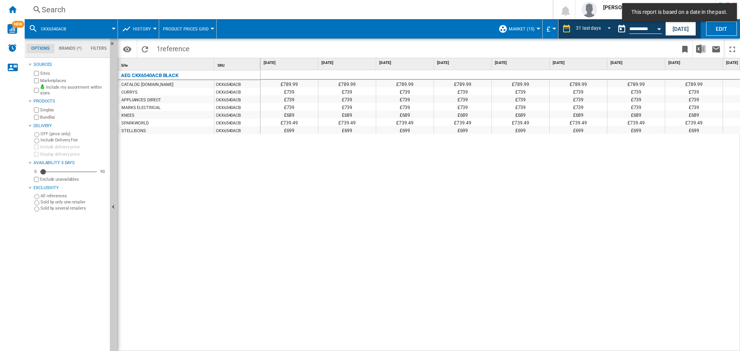
click at [454, 175] on div "£789.99 £789.99 £789.99 £789.99 £789.99 £789.99 £789.99 £789.99 £789.99 £789.99…" at bounding box center [501, 210] width 480 height 281
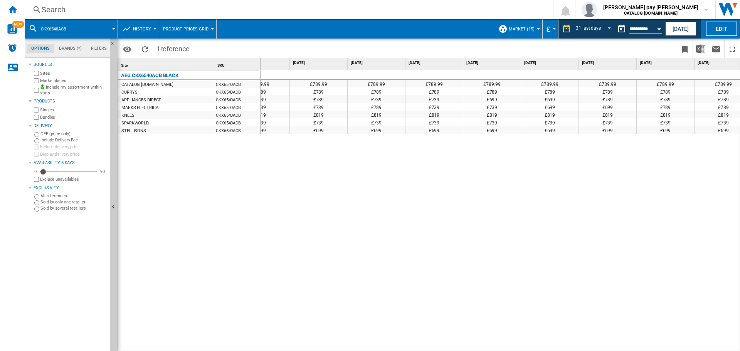
scroll to position [0, 1360]
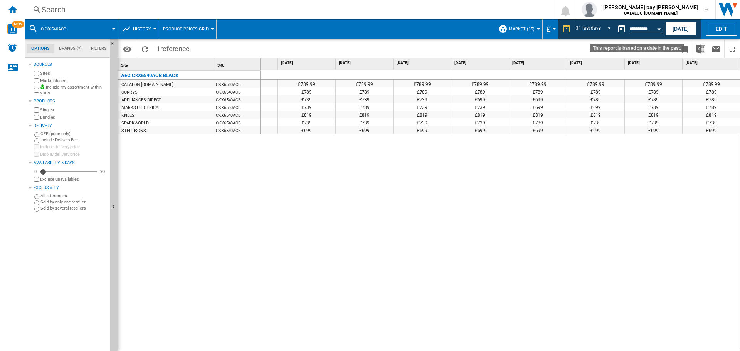
click at [656, 26] on button "Open calendar" at bounding box center [659, 28] width 14 height 14
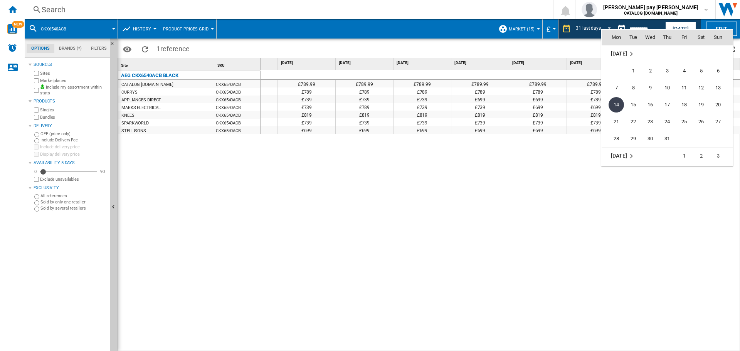
click at [675, 24] on div at bounding box center [370, 175] width 740 height 351
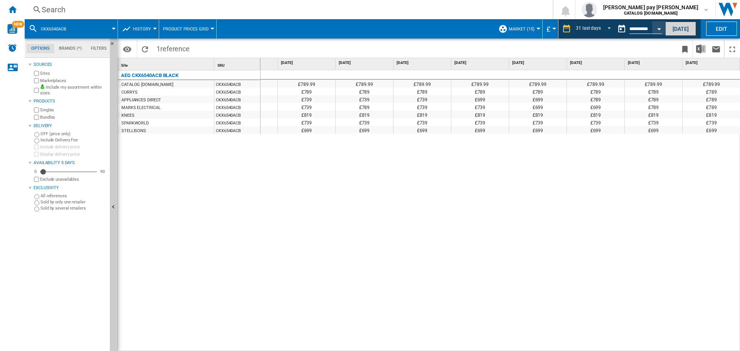
click at [679, 26] on button "[DATE]" at bounding box center [680, 29] width 31 height 14
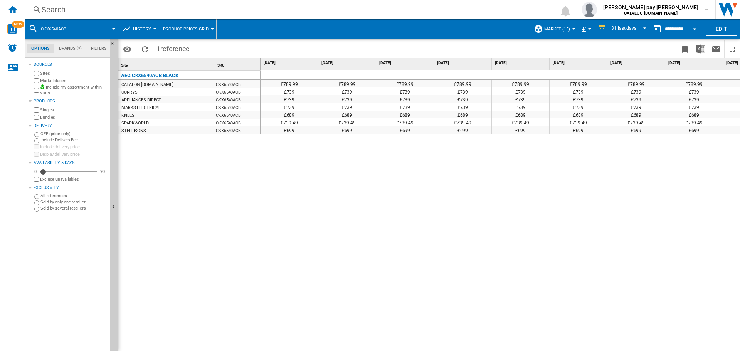
click at [560, 167] on div "£789.99 £789.99 £789.99 £789.99 £789.99 £789.99 £789.99 £789.99 £789.99 £789.99…" at bounding box center [500, 118] width 479 height 96
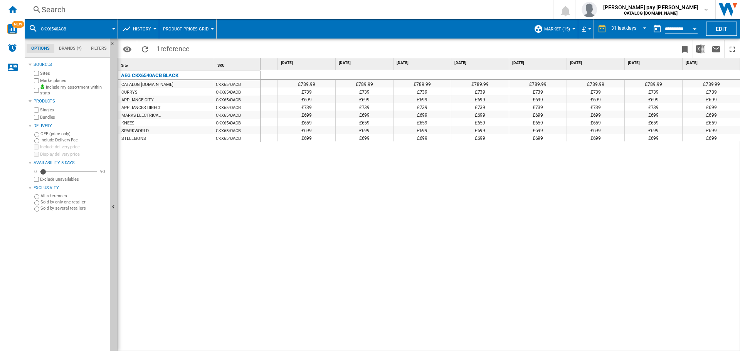
click at [170, 7] on div "Search" at bounding box center [287, 9] width 491 height 11
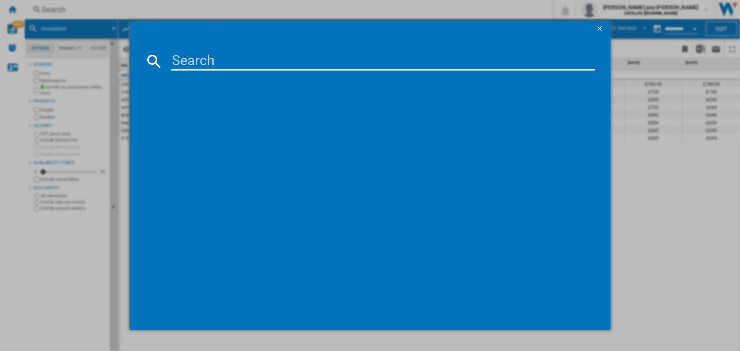
click at [192, 59] on input at bounding box center [383, 61] width 424 height 19
type input "CCX6740ACW"
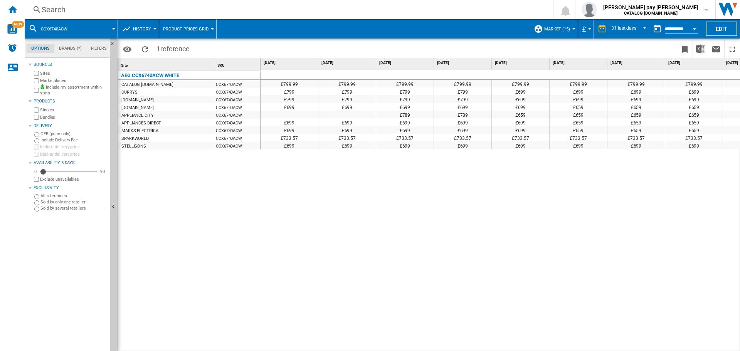
click at [380, 252] on div "£799.99 £799.99 £799.99 £799.99 £799.99 £799.99 £799.99 £799.99 £799.99 £799.99…" at bounding box center [501, 210] width 480 height 281
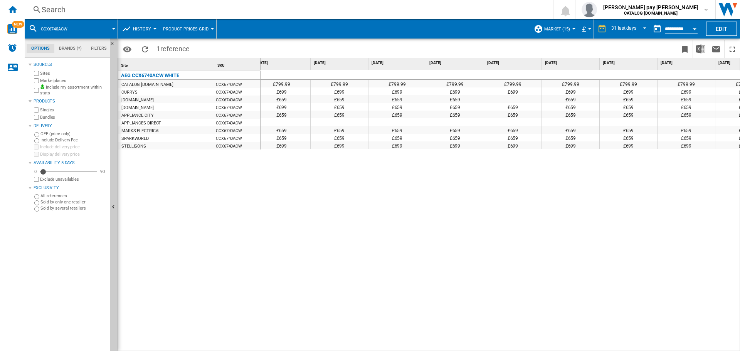
scroll to position [0, 1346]
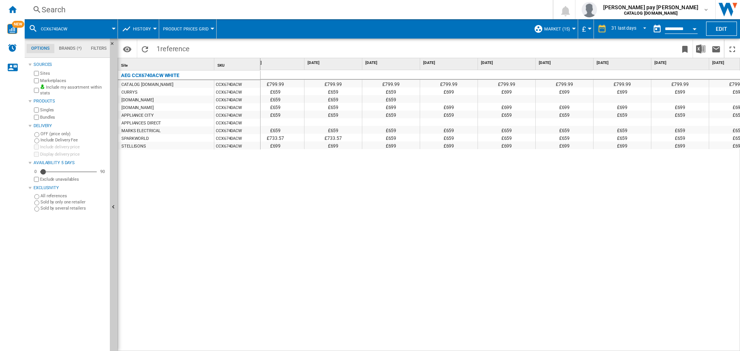
click at [172, 9] on div "Search" at bounding box center [287, 9] width 491 height 11
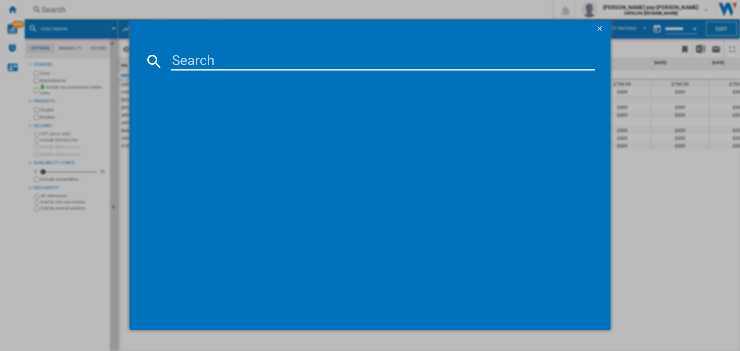
click at [251, 71] on md-dialog-content at bounding box center [370, 184] width 481 height 294
click at [249, 64] on input at bounding box center [383, 61] width 424 height 19
paste input "CCB6741ACB"
type input "CCB6741ACB"
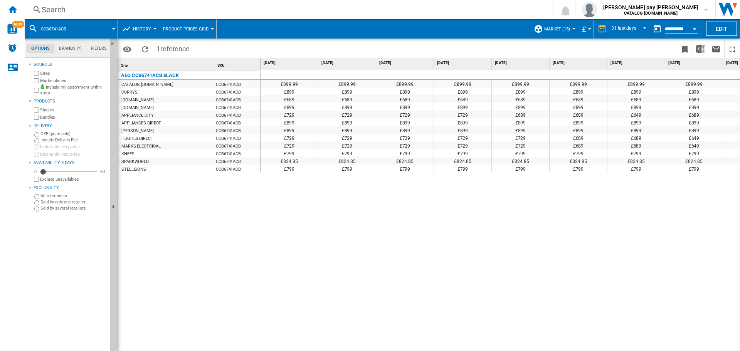
click at [373, 271] on div "£899.99 £899.99 £899.99 £899.99 £899.99 £899.99 £899.99 £899.99 £899.99 £899.99…" at bounding box center [501, 210] width 480 height 281
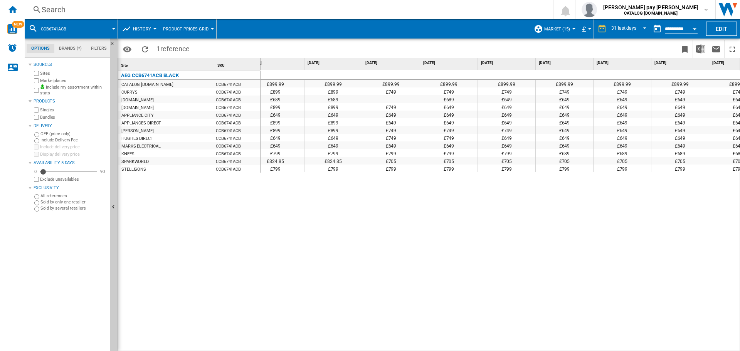
scroll to position [0, 773]
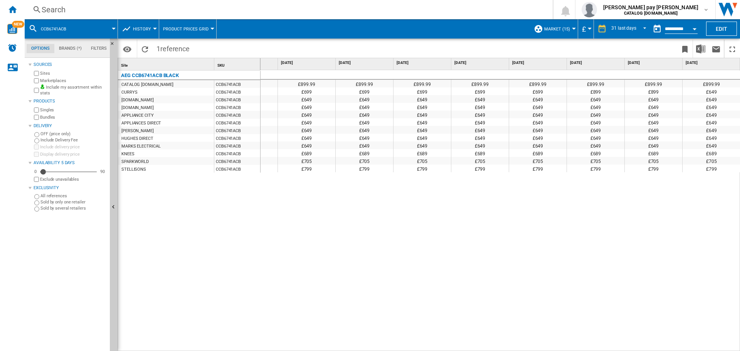
drag, startPoint x: 139, startPoint y: 263, endPoint x: 156, endPoint y: 276, distance: 21.2
click at [140, 263] on div "AEG CCB6741ACB BLACK CATALOG [DOMAIN_NAME] CCB6741ACB CURRYS CCB6741ACB [DOMAIN…" at bounding box center [189, 209] width 143 height 277
click at [183, 12] on div "Search" at bounding box center [287, 9] width 491 height 11
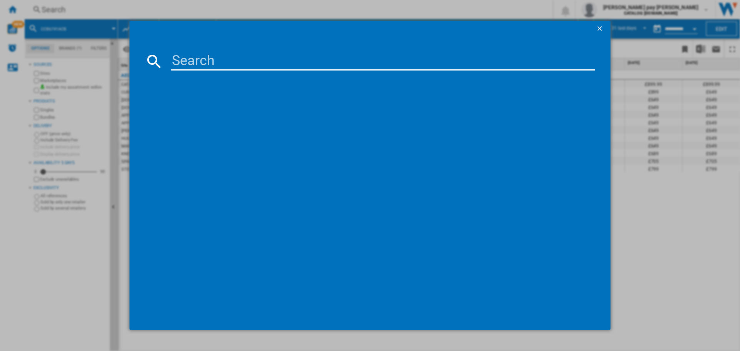
click at [217, 61] on input at bounding box center [383, 61] width 424 height 19
type input "CCX6500ACM"
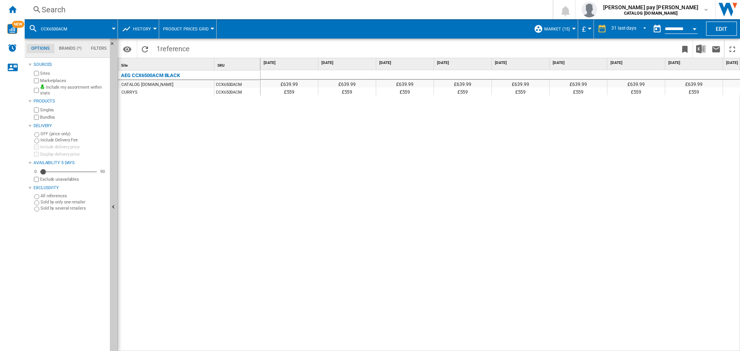
click at [552, 213] on div "£639.99 £639.99 £639.99 £639.99 £639.99 £639.99 £639.99 £639.99 £639.99 £639.99…" at bounding box center [501, 210] width 480 height 281
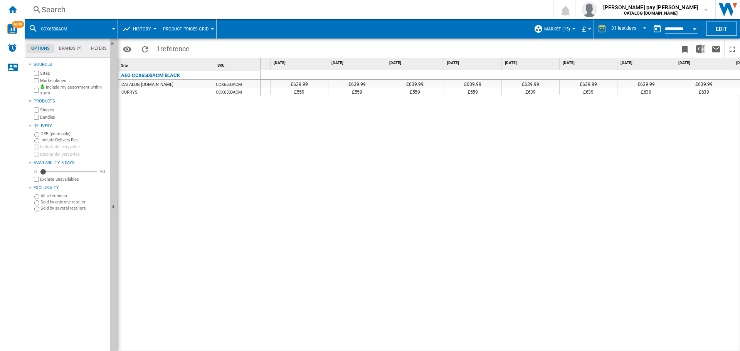
scroll to position [0, 710]
drag, startPoint x: 255, startPoint y: 214, endPoint x: 261, endPoint y: 215, distance: 5.5
click at [256, 214] on div "AEG CCX6500ACM BLACK CATALOG [DOMAIN_NAME] CCX6500ACM CURRYS CCX6500ACM" at bounding box center [189, 209] width 143 height 277
click at [631, 26] on div "31 last days" at bounding box center [623, 28] width 25 height 5
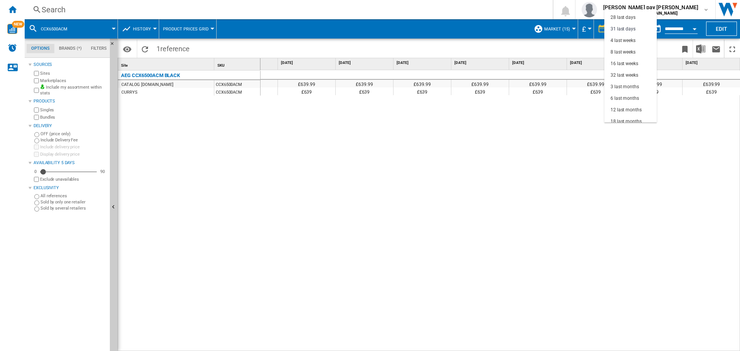
drag, startPoint x: 677, startPoint y: 116, endPoint x: 685, endPoint y: 92, distance: 25.6
click at [677, 115] on md-backdrop at bounding box center [370, 175] width 740 height 351
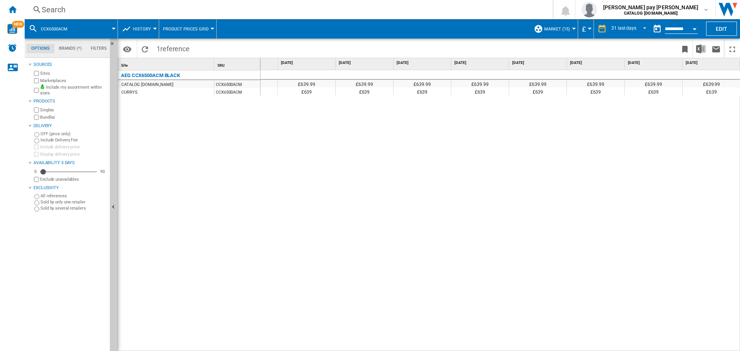
click at [694, 29] on div "Open calendar" at bounding box center [695, 29] width 4 height 2
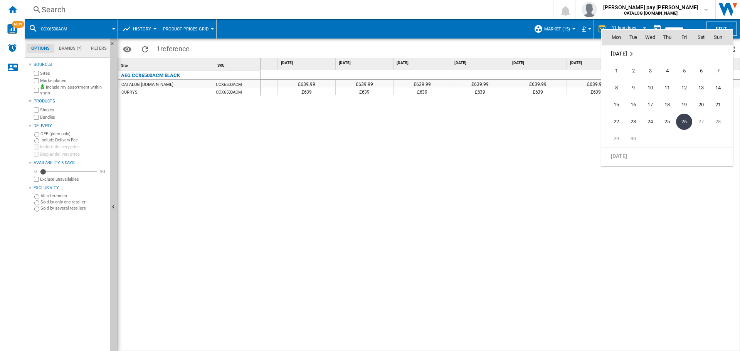
click at [632, 57] on md-icon "September 2025" at bounding box center [631, 53] width 9 height 9
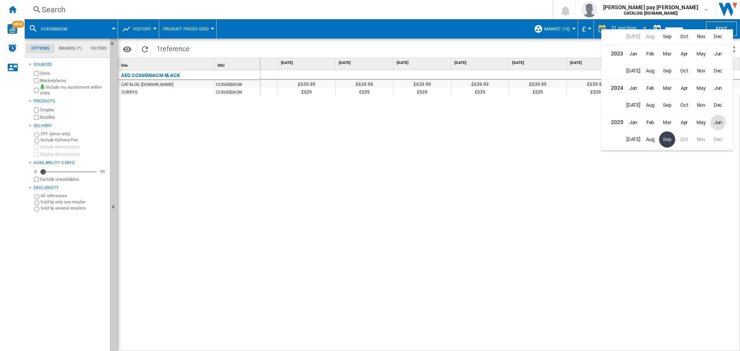
click at [716, 124] on span "Jun" at bounding box center [717, 122] width 15 height 15
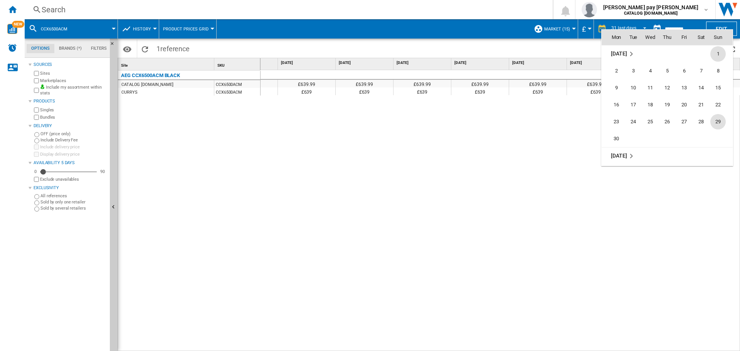
click at [717, 123] on span "29" at bounding box center [717, 121] width 15 height 15
type input "**********"
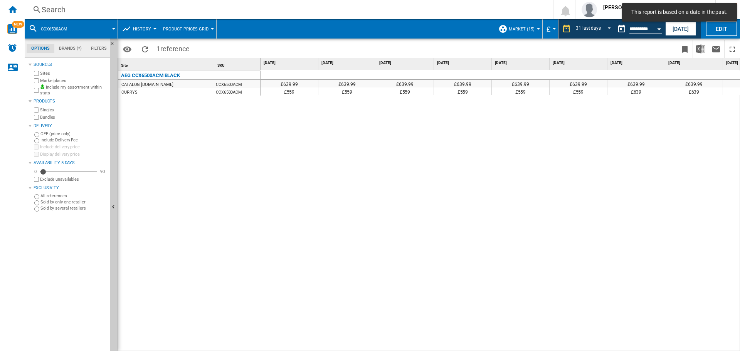
click at [533, 142] on div "£639.99 £639.99 £639.99 £639.99 £639.99 £639.99 £639.99 £639.99 £639.99 £639.99…" at bounding box center [501, 210] width 480 height 281
click at [608, 30] on span "REPORTS.WIZARD.STEPS.REPORT.STEPS.REPORT_OPTIONS.PERIOD: 31 last days" at bounding box center [606, 28] width 9 height 7
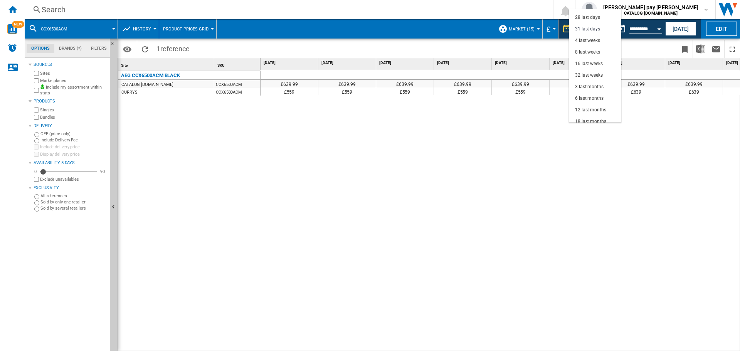
click at [699, 33] on md-backdrop at bounding box center [370, 175] width 740 height 351
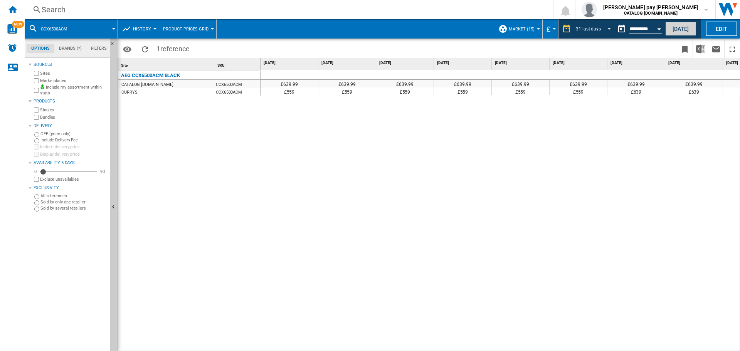
click at [676, 27] on button "[DATE]" at bounding box center [680, 29] width 31 height 14
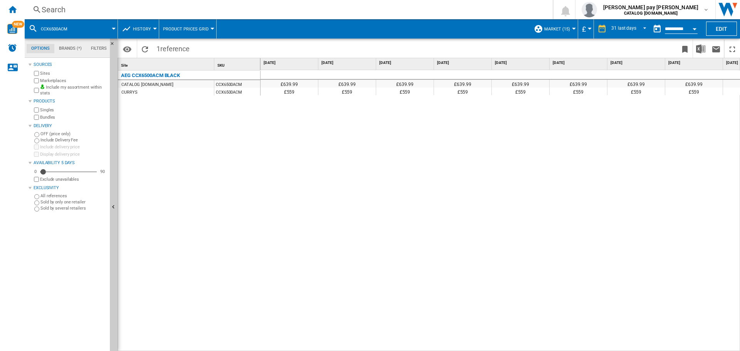
click at [89, 14] on div "Search" at bounding box center [287, 9] width 491 height 11
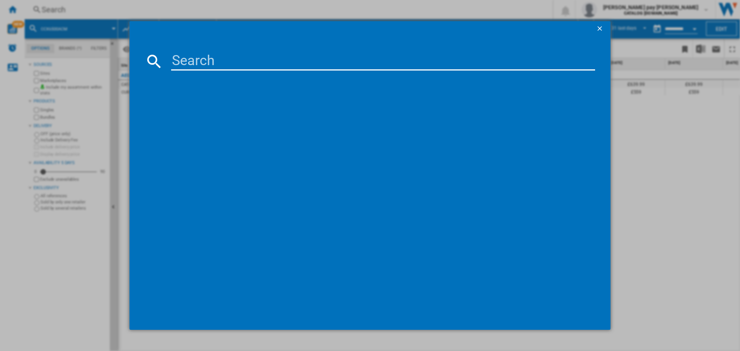
click at [200, 65] on input at bounding box center [383, 61] width 424 height 19
type input "CCX6740ACM"
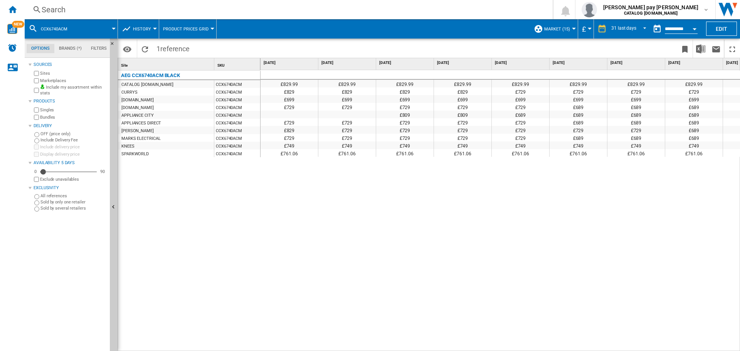
click at [308, 238] on div "£829.99 £829.99 £829.99 £829.99 £829.99 £829.99 £829.99 £829.99 £829.99 £829.99…" at bounding box center [501, 210] width 480 height 281
click at [365, 325] on div "£829.99 £829.99 £829.99 £829.99 £829.99 £829.99 £829.99 £829.99 £829.99 £829.99…" at bounding box center [501, 210] width 480 height 281
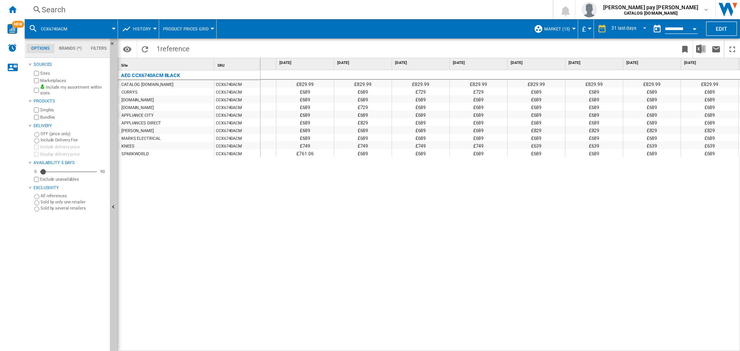
scroll to position [0, 802]
